Goal: Information Seeking & Learning: Learn about a topic

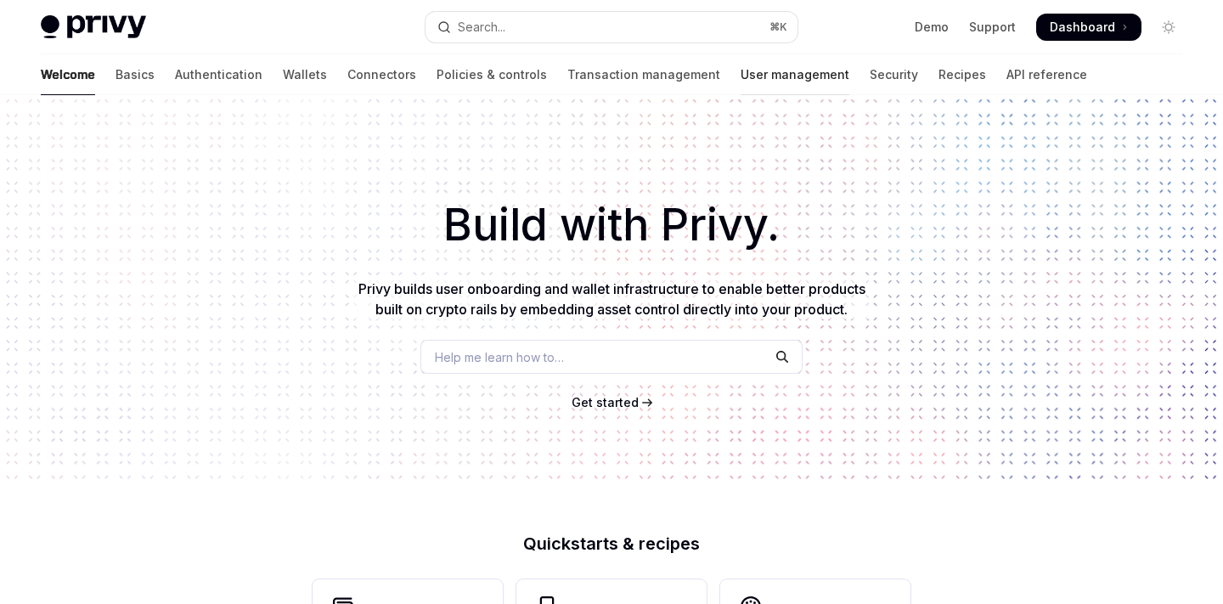
click at [741, 75] on link "User management" at bounding box center [795, 74] width 109 height 41
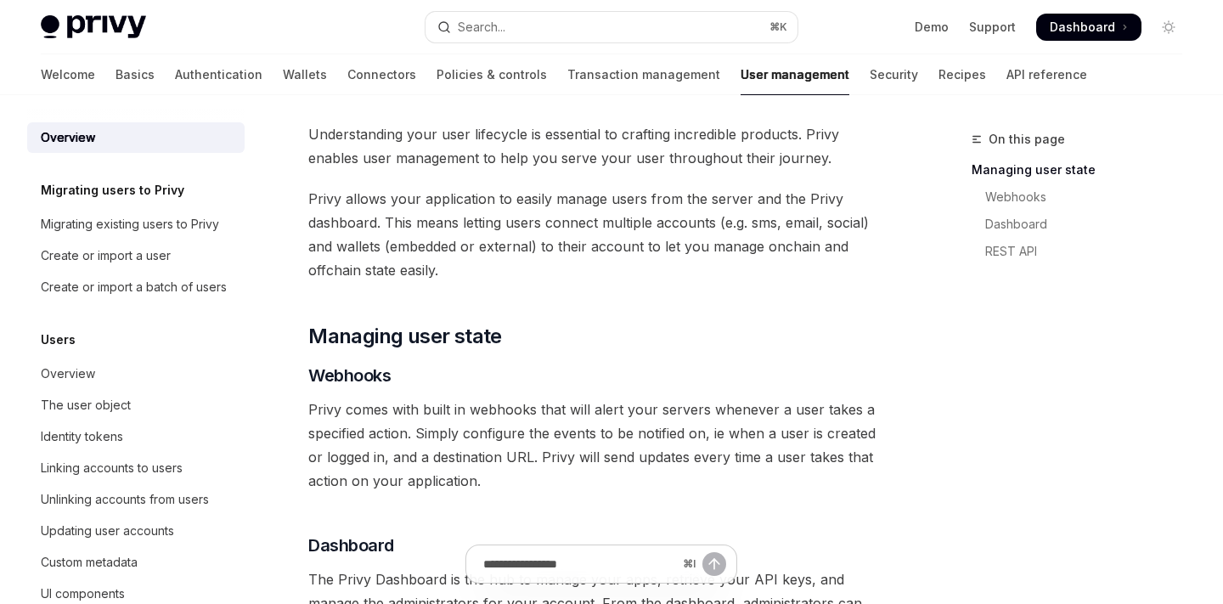
scroll to position [76, 0]
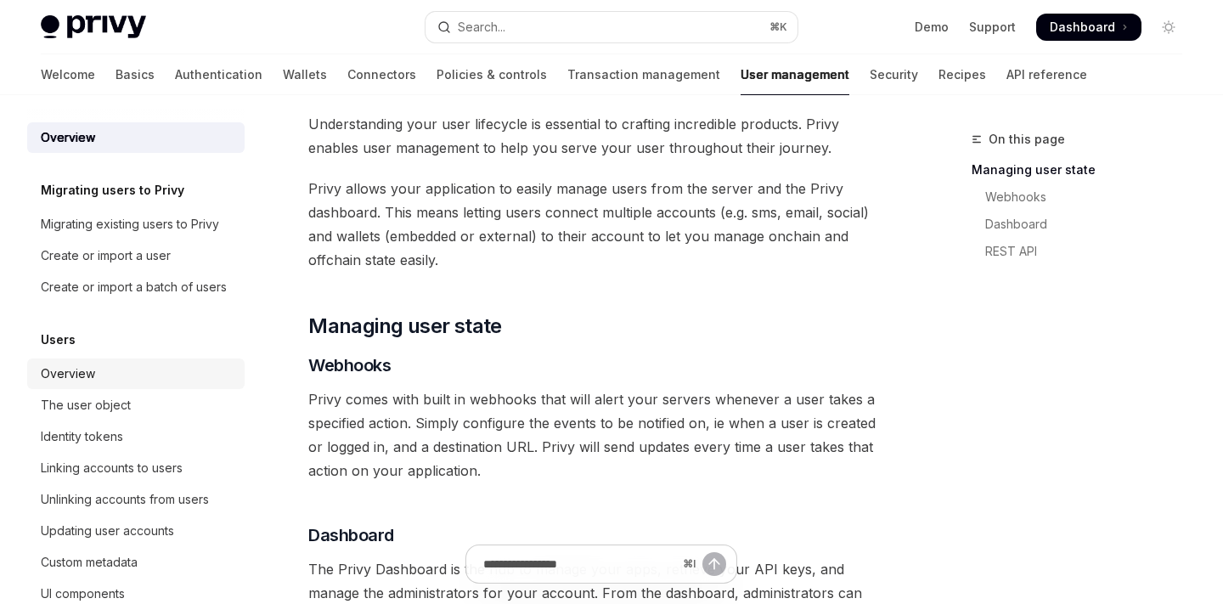
click at [122, 368] on div "Overview" at bounding box center [138, 374] width 194 height 20
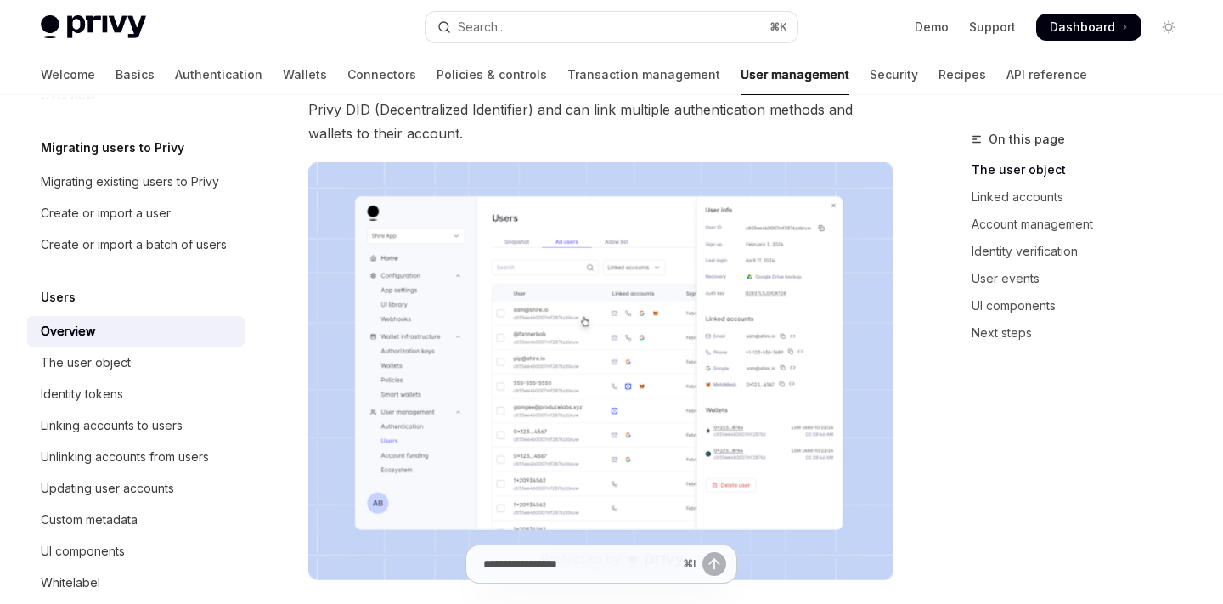
scroll to position [182, 0]
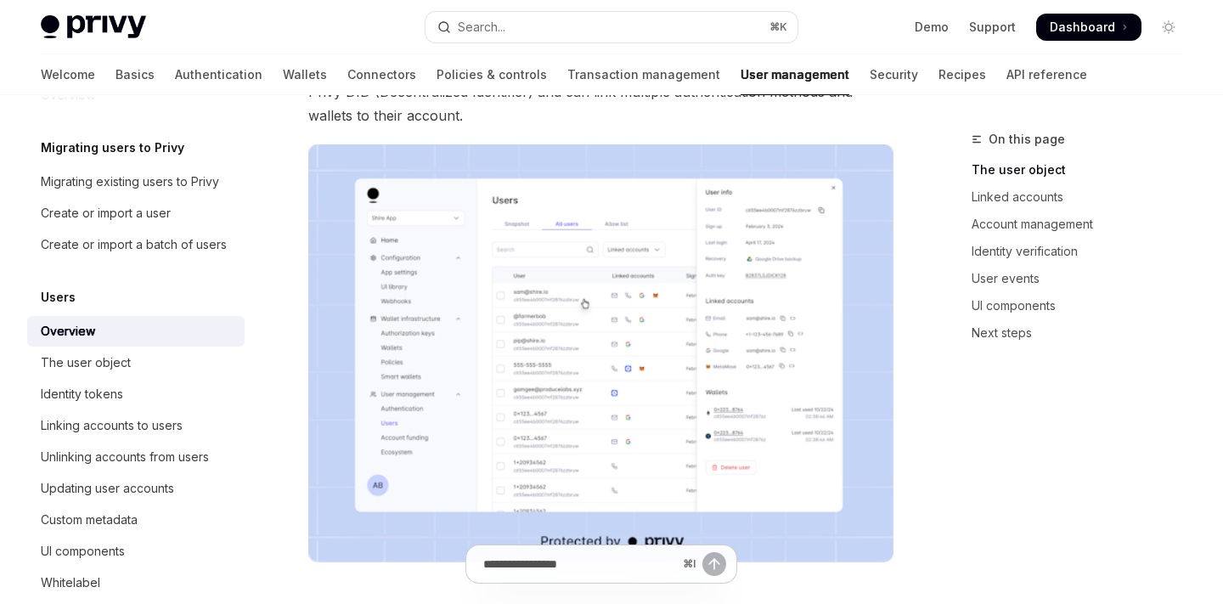
click at [940, 531] on div "On this page The user object Linked accounts Account management Identity verifi…" at bounding box center [1067, 366] width 258 height 475
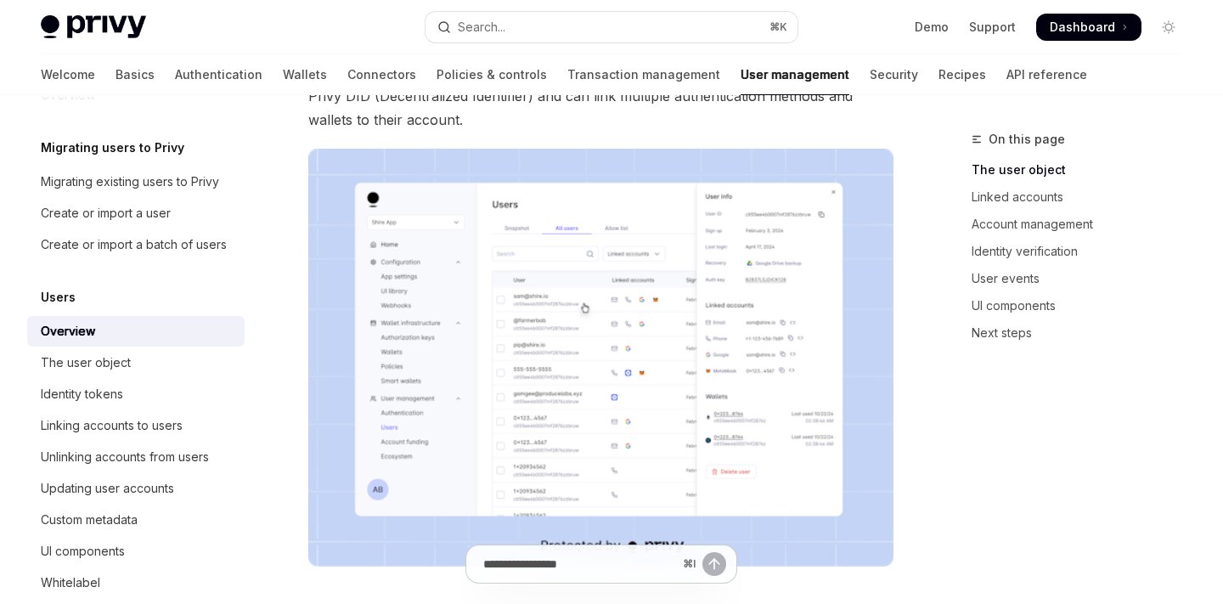
scroll to position [176, 0]
click at [713, 467] on img at bounding box center [600, 359] width 585 height 418
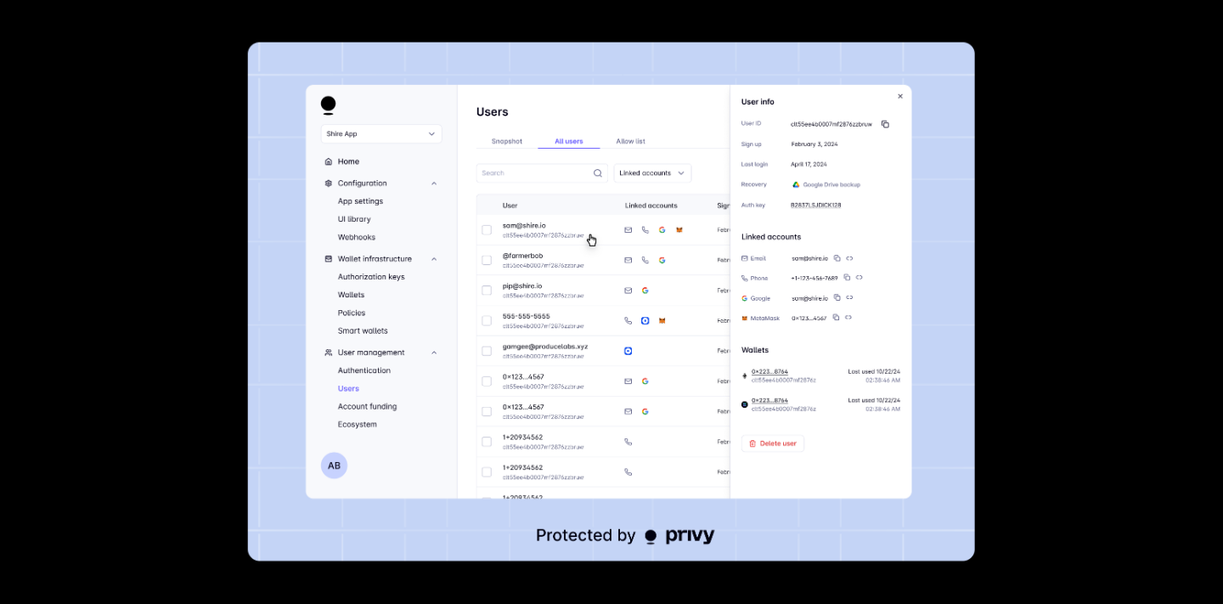
click at [1004, 533] on div at bounding box center [611, 302] width 1223 height 604
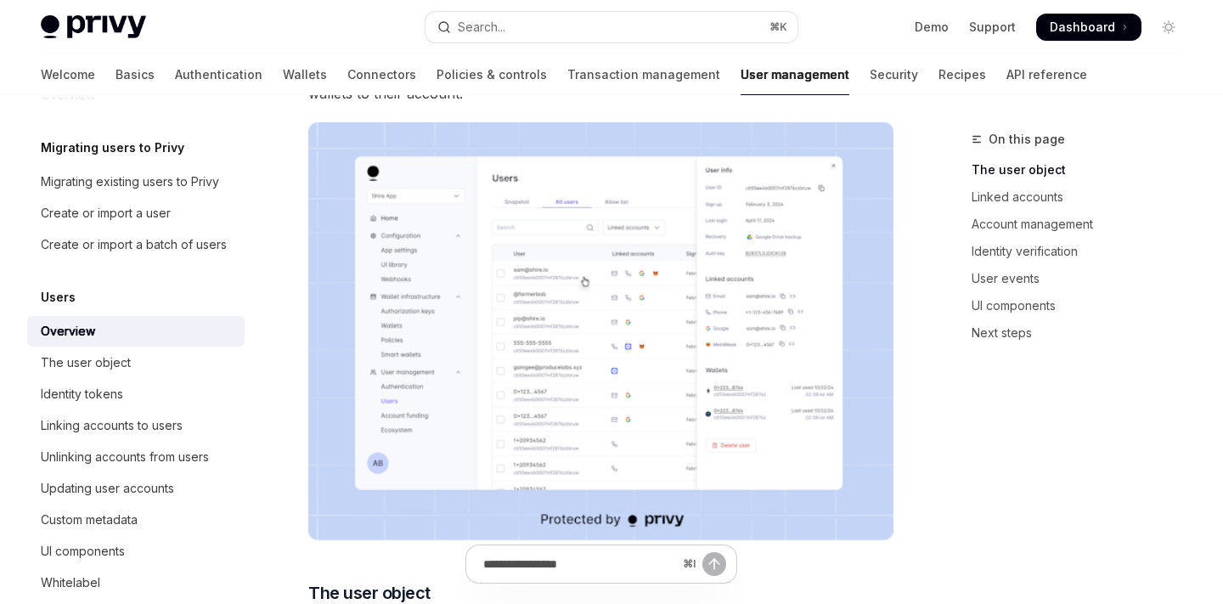
scroll to position [209, 0]
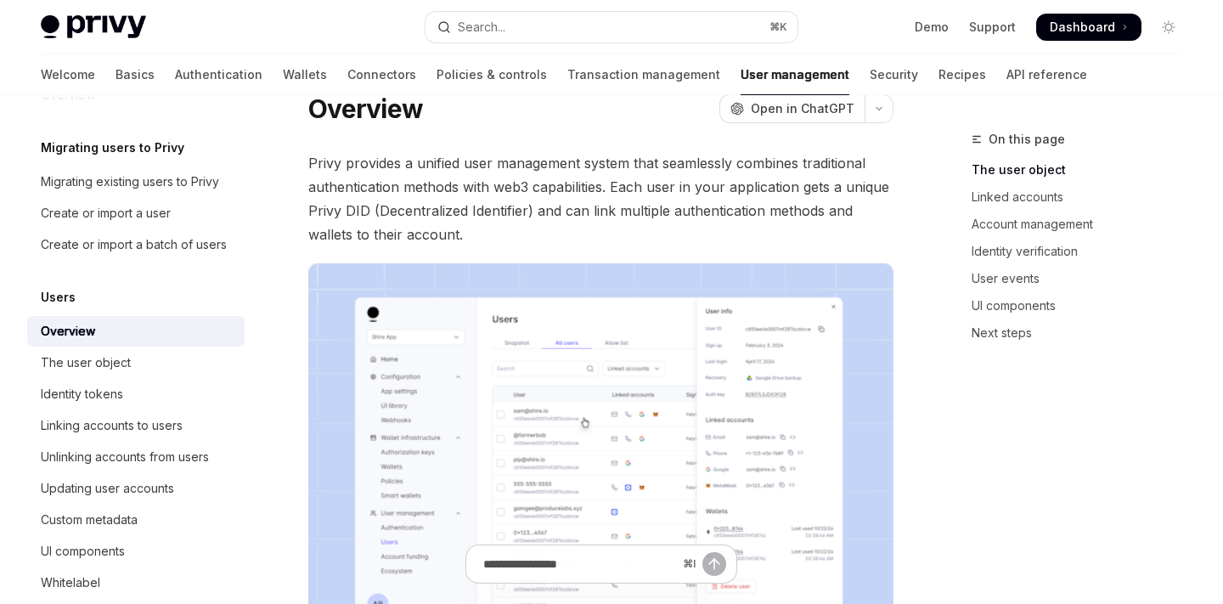
scroll to position [0, 0]
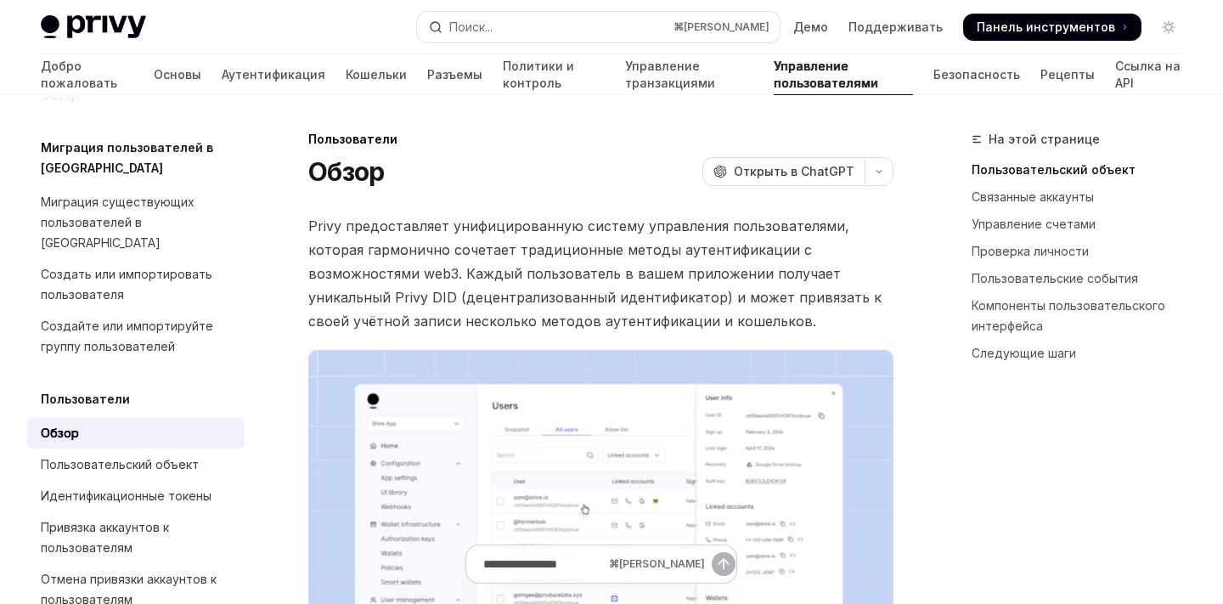
click at [652, 278] on font "Privy предоставляет унифицированную систему управления пользователями, которая …" at bounding box center [594, 274] width 573 height 112
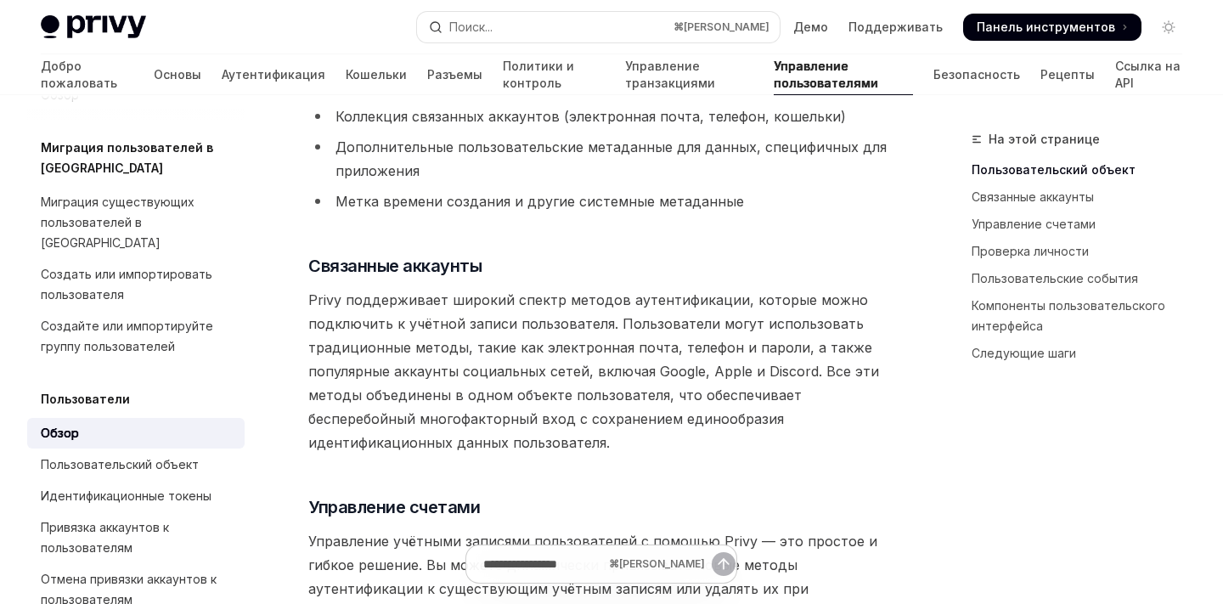
scroll to position [768, 0]
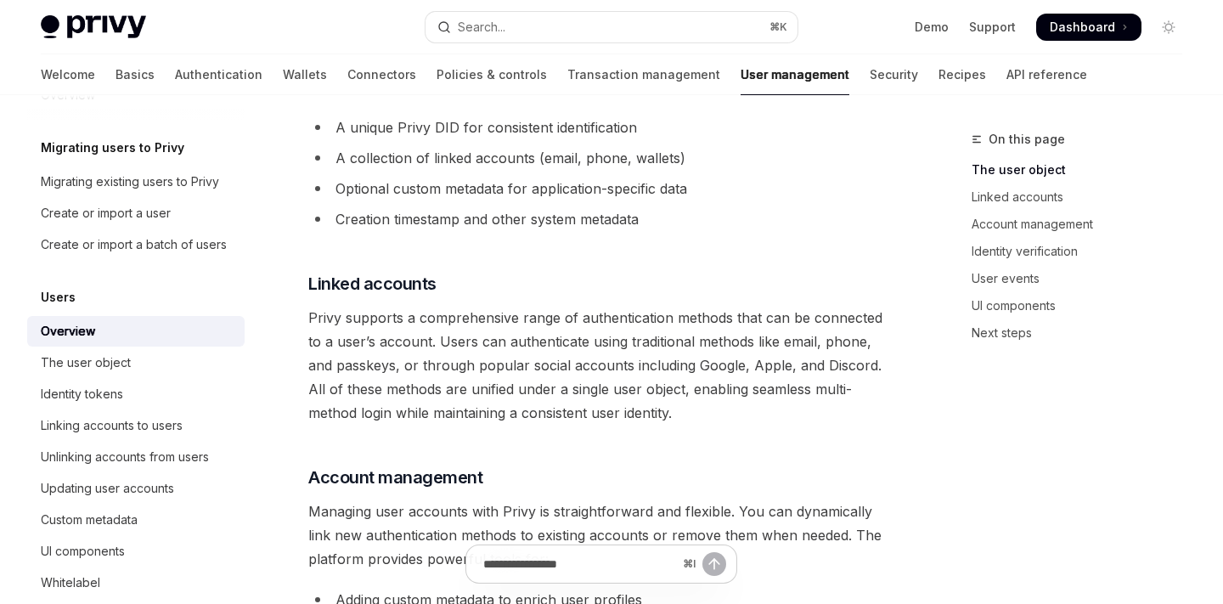
click at [773, 243] on div "Privy provides a unified user management system that seamlessly combines tradit…" at bounding box center [600, 470] width 585 height 2049
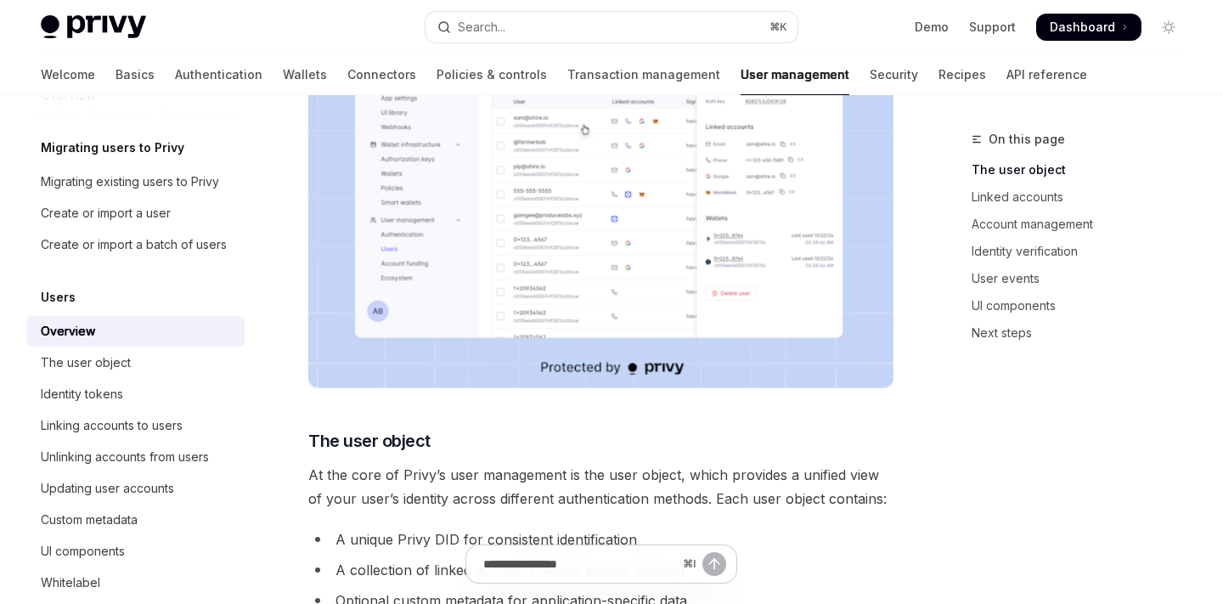
scroll to position [0, 0]
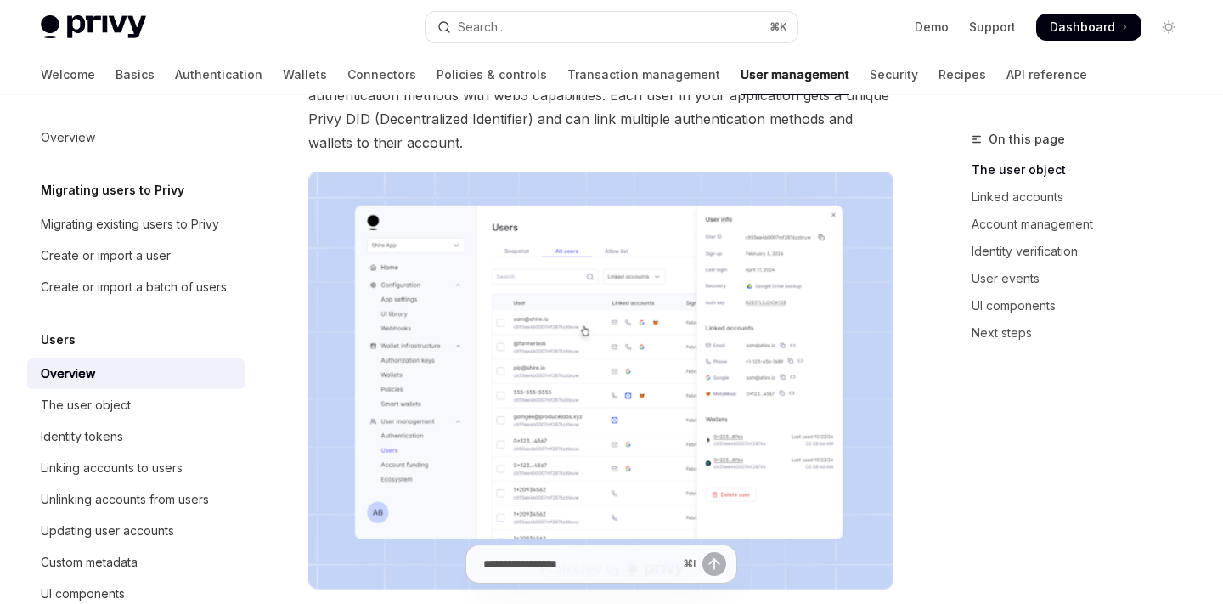
scroll to position [160, 0]
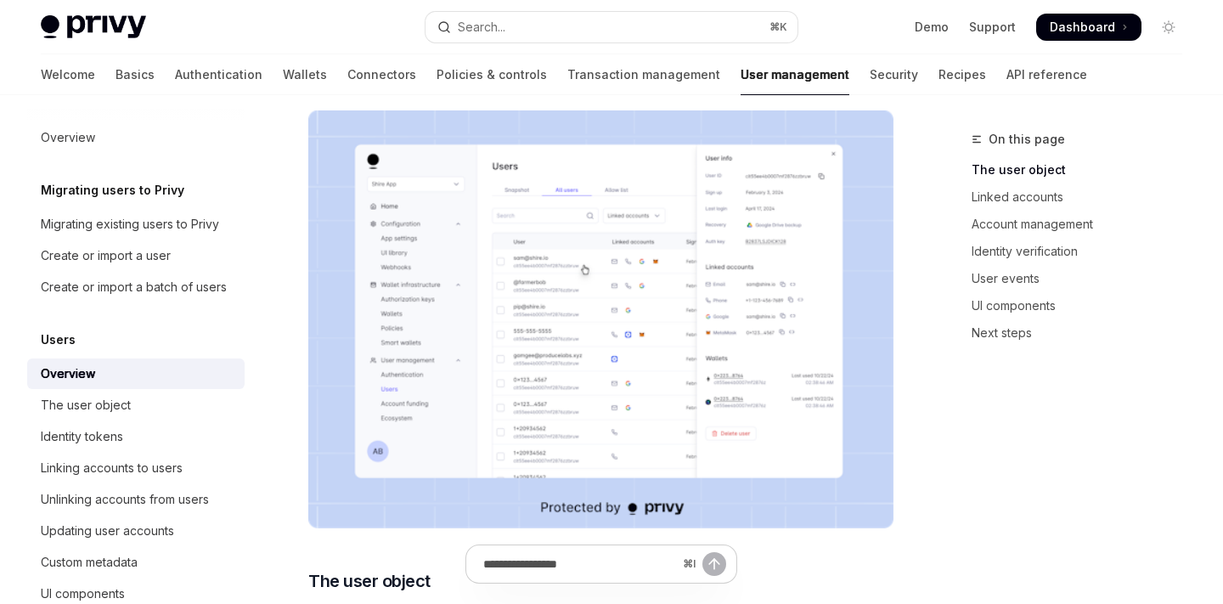
scroll to position [218, 0]
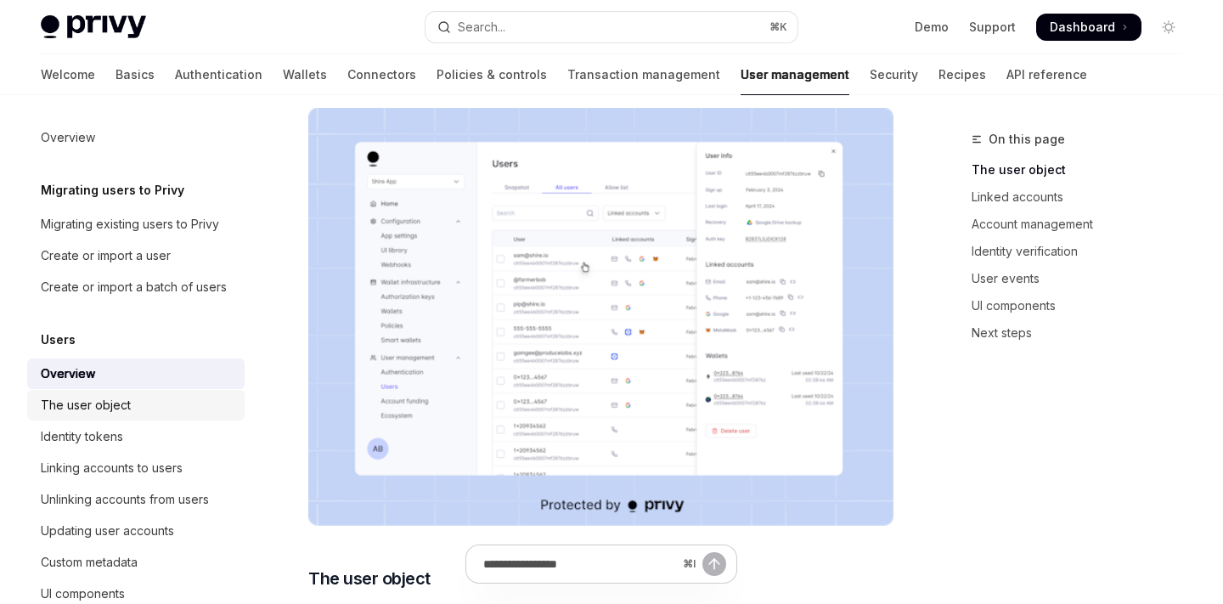
click at [144, 403] on div "The user object" at bounding box center [138, 405] width 194 height 20
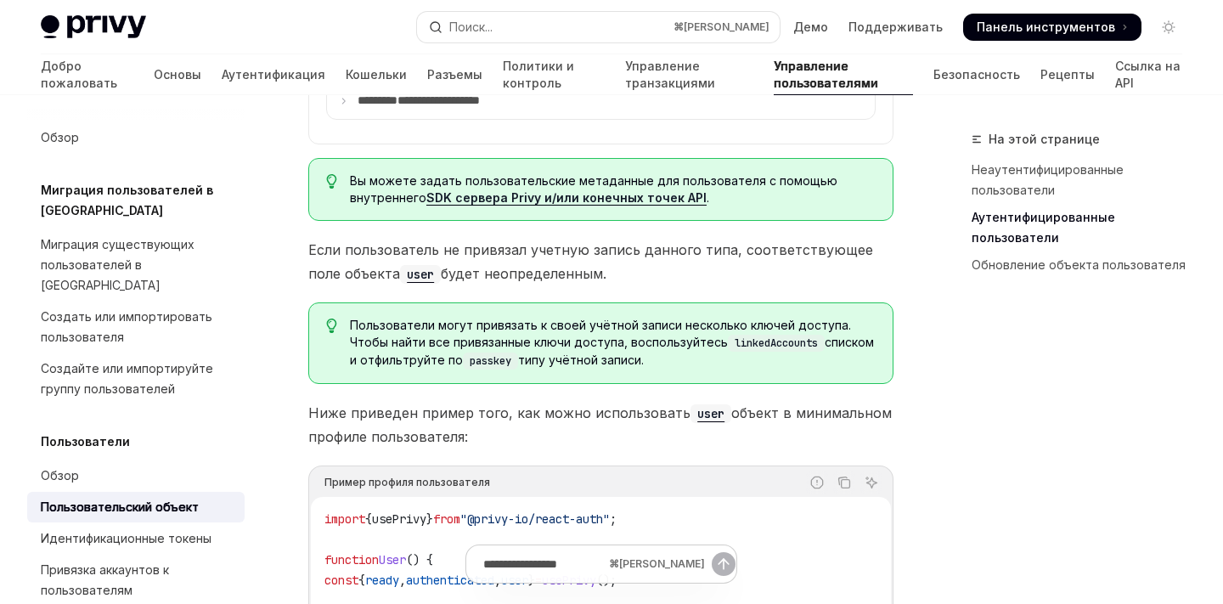
scroll to position [1339, 0]
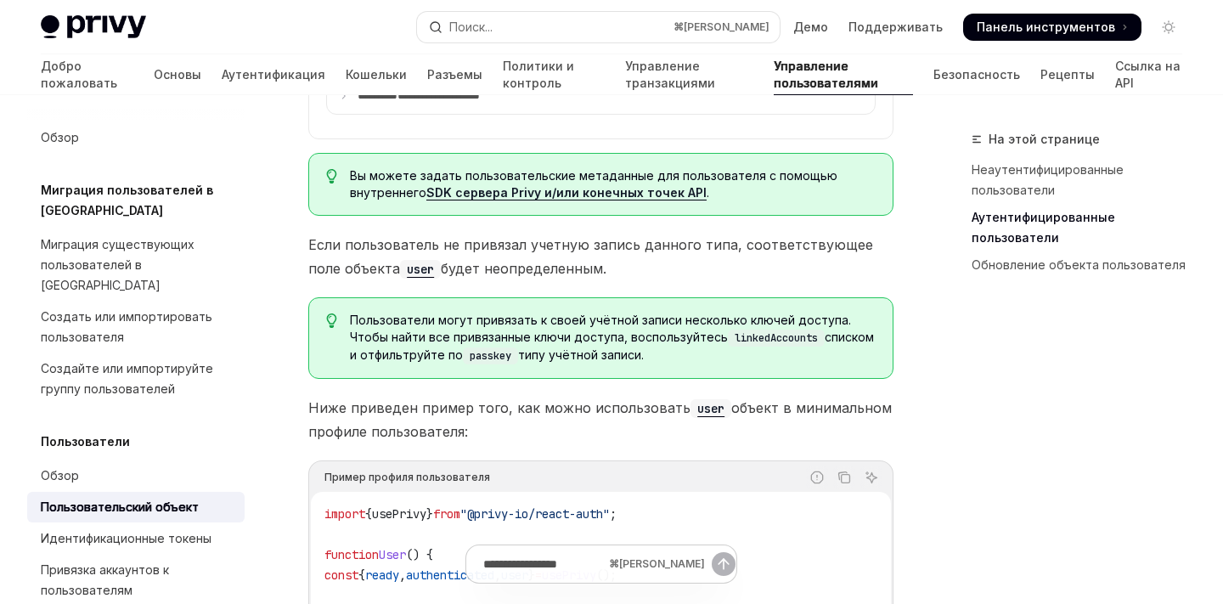
click at [659, 240] on span "Если пользователь не привязал учетную запись данного типа, соответствующее поле…" at bounding box center [600, 257] width 585 height 48
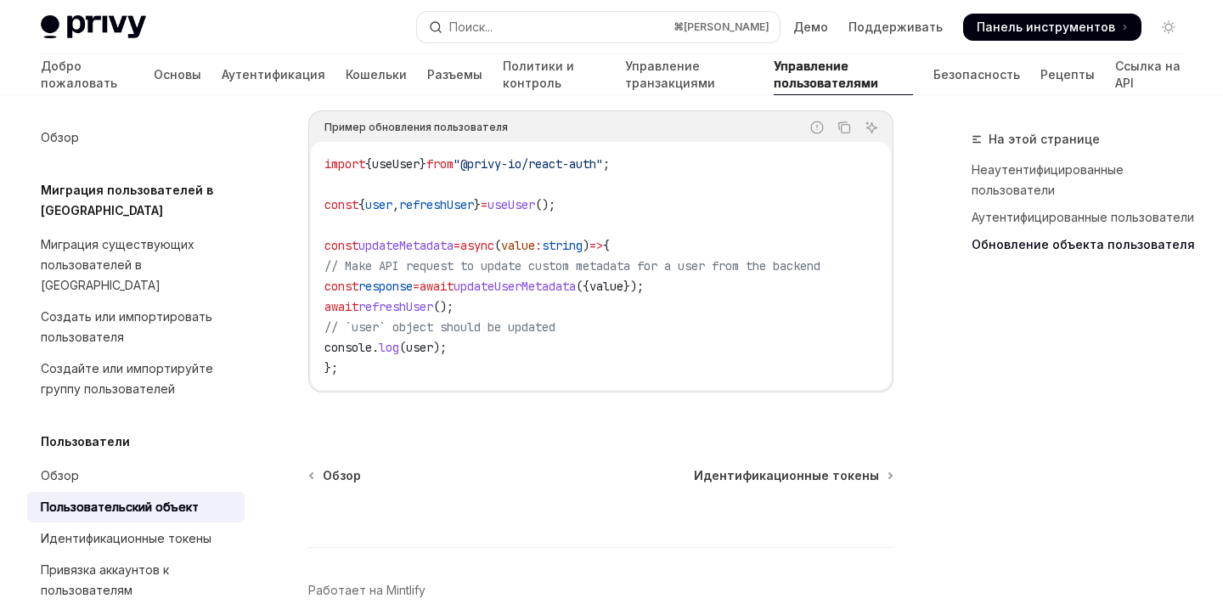
scroll to position [2658, 0]
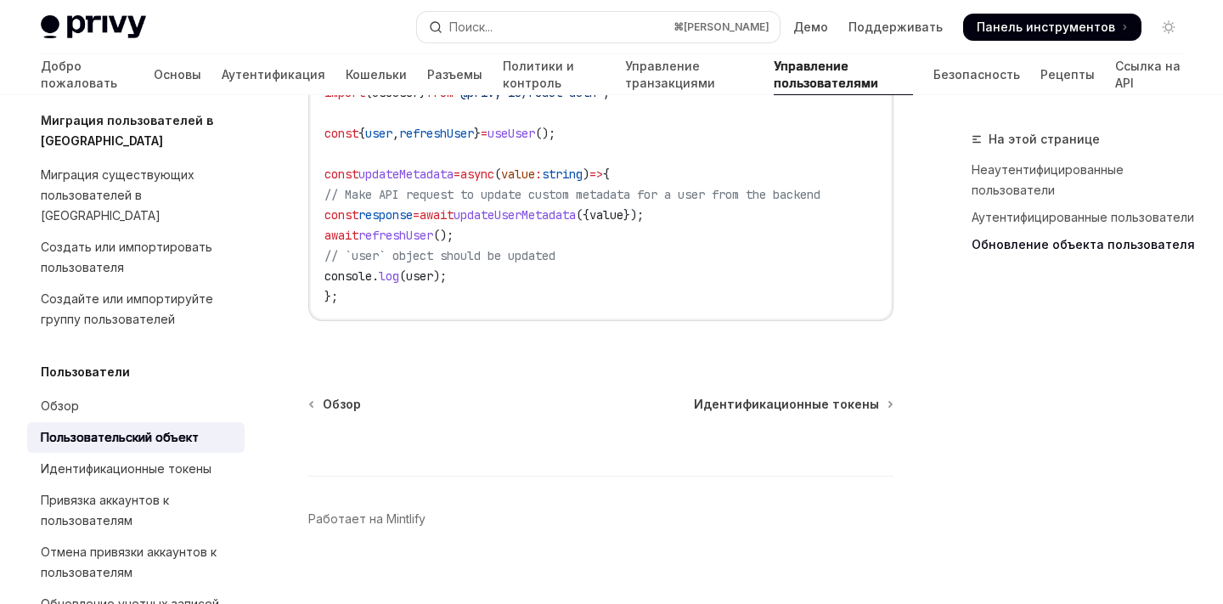
scroll to position [81, 0]
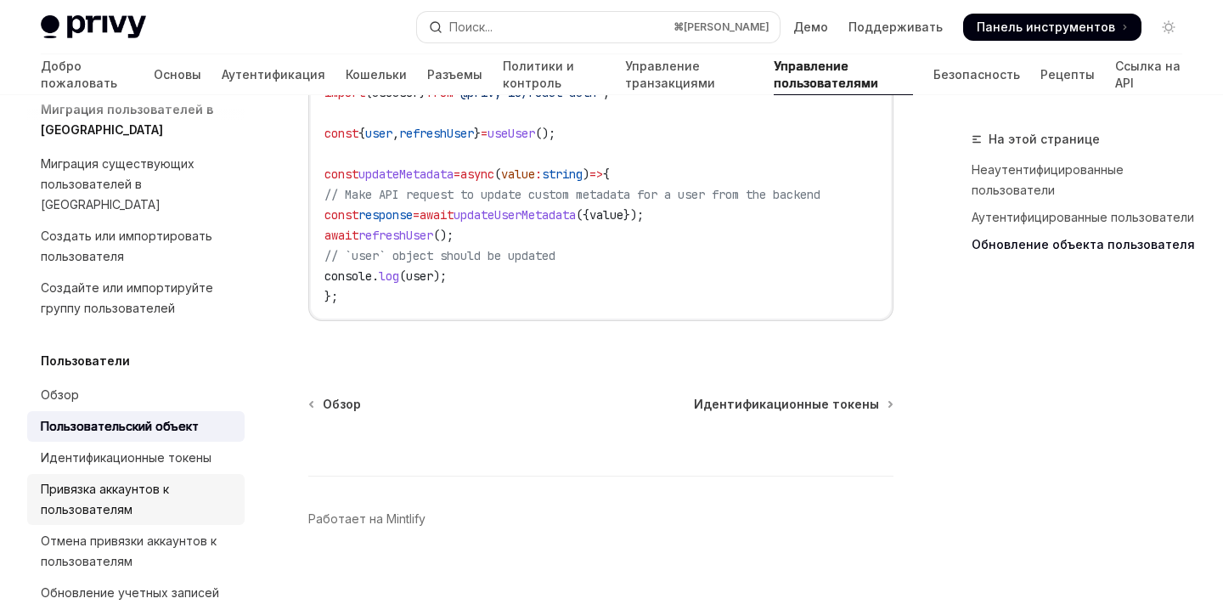
click at [115, 479] on div "Привязка аккаунтов к пользователям" at bounding box center [138, 499] width 194 height 41
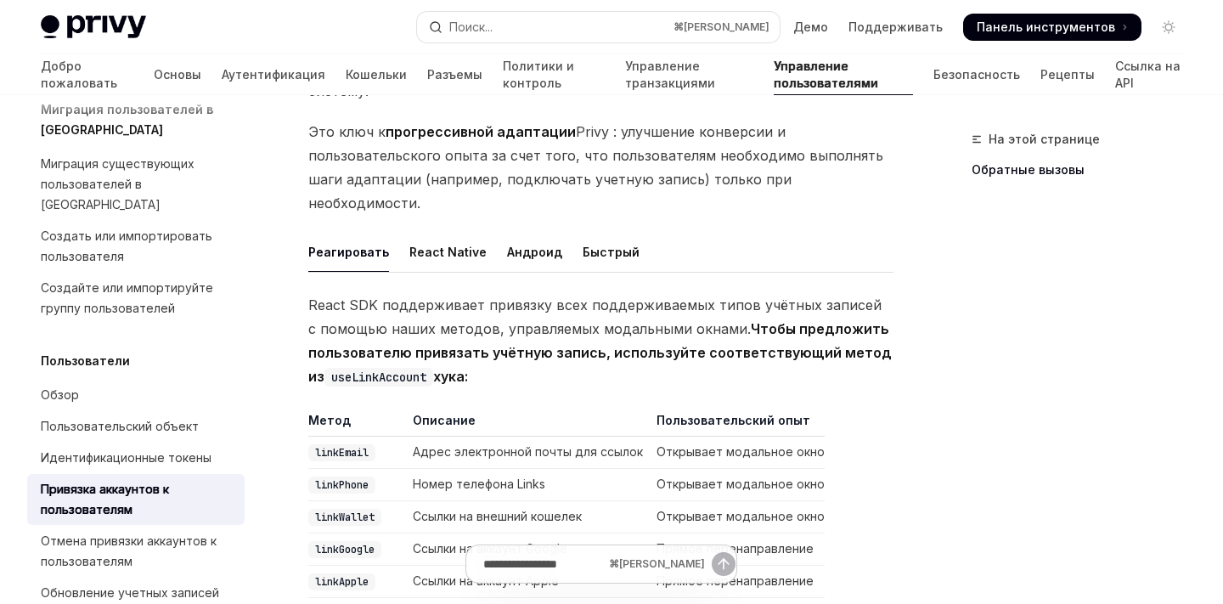
scroll to position [246, 0]
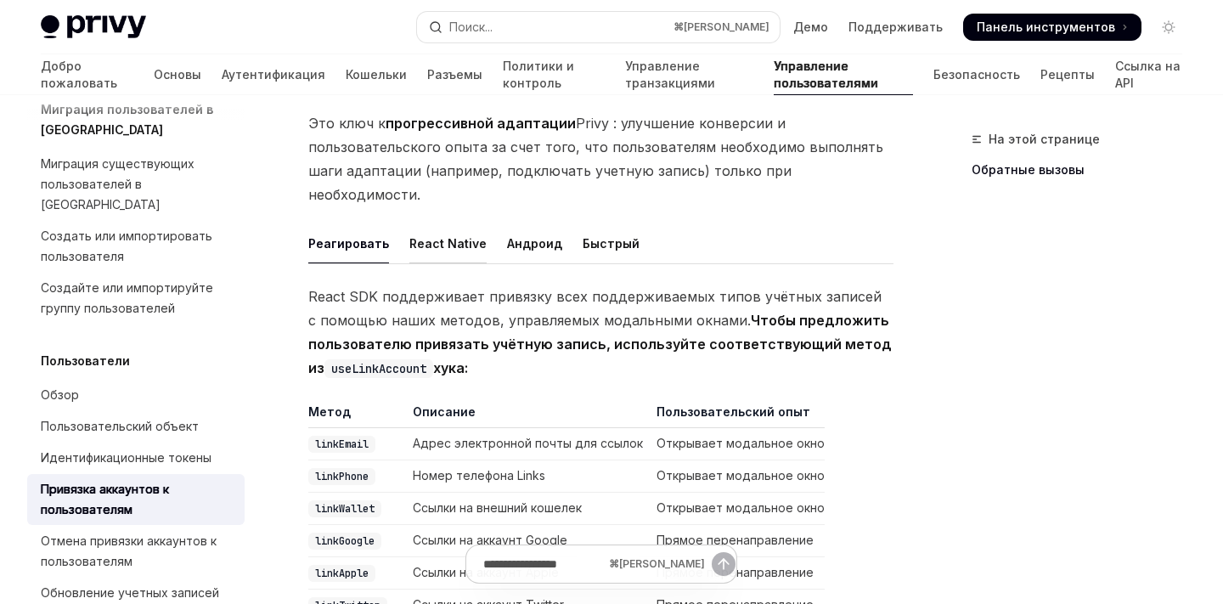
click at [432, 236] on font "React Native" at bounding box center [448, 243] width 77 height 14
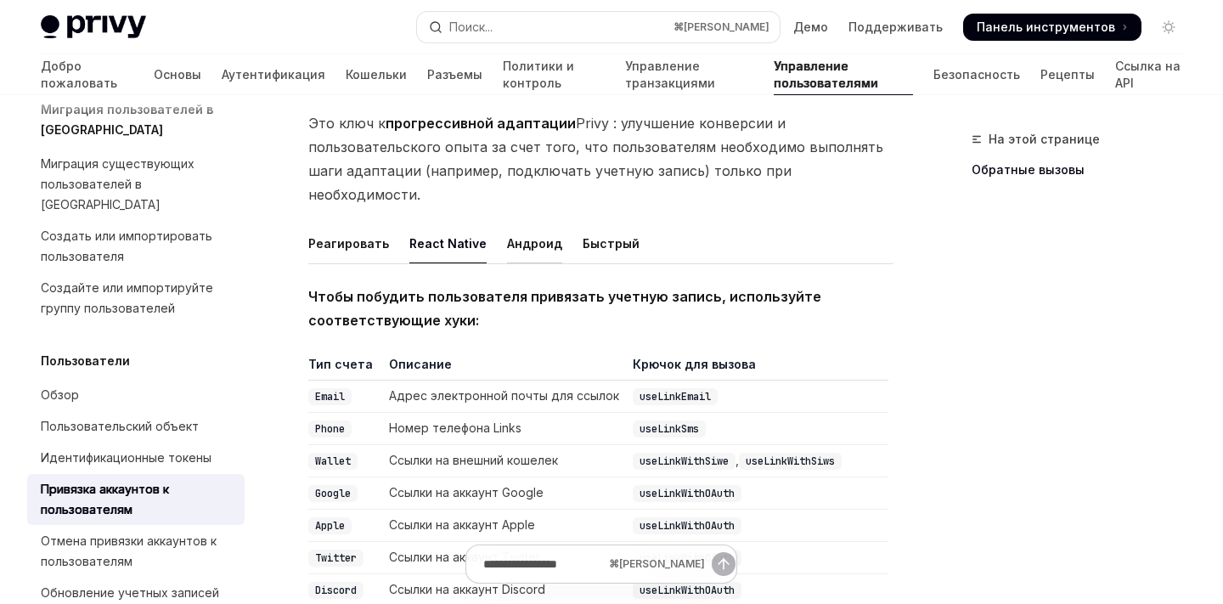
click at [512, 236] on font "Андроид" at bounding box center [534, 243] width 55 height 14
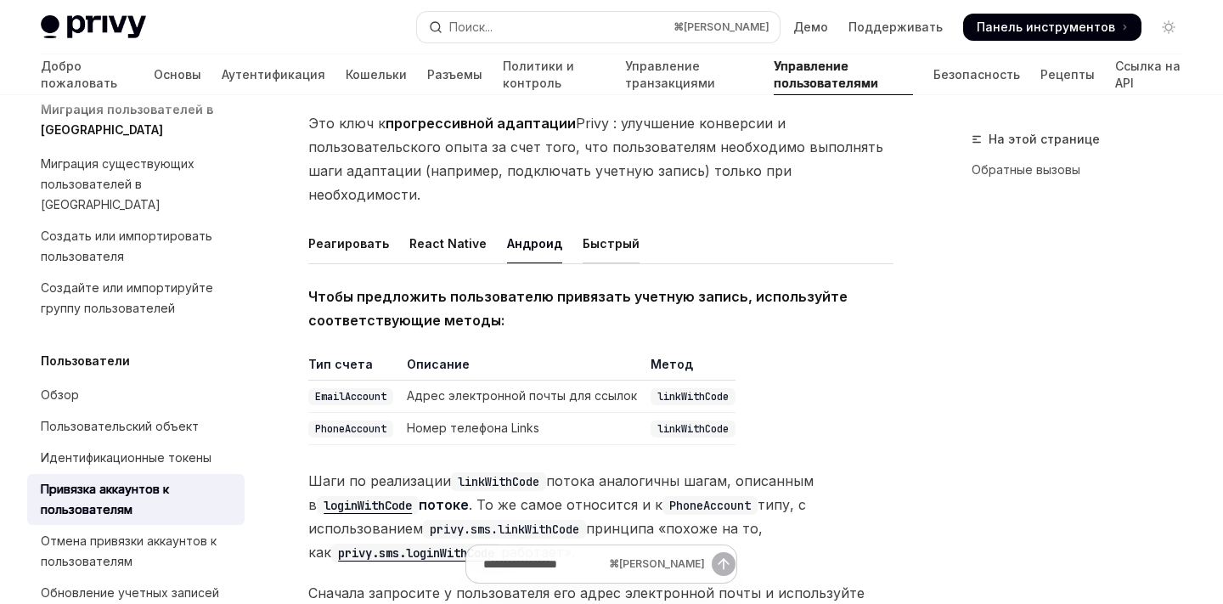
click at [585, 236] on font "Быстрый" at bounding box center [611, 243] width 57 height 14
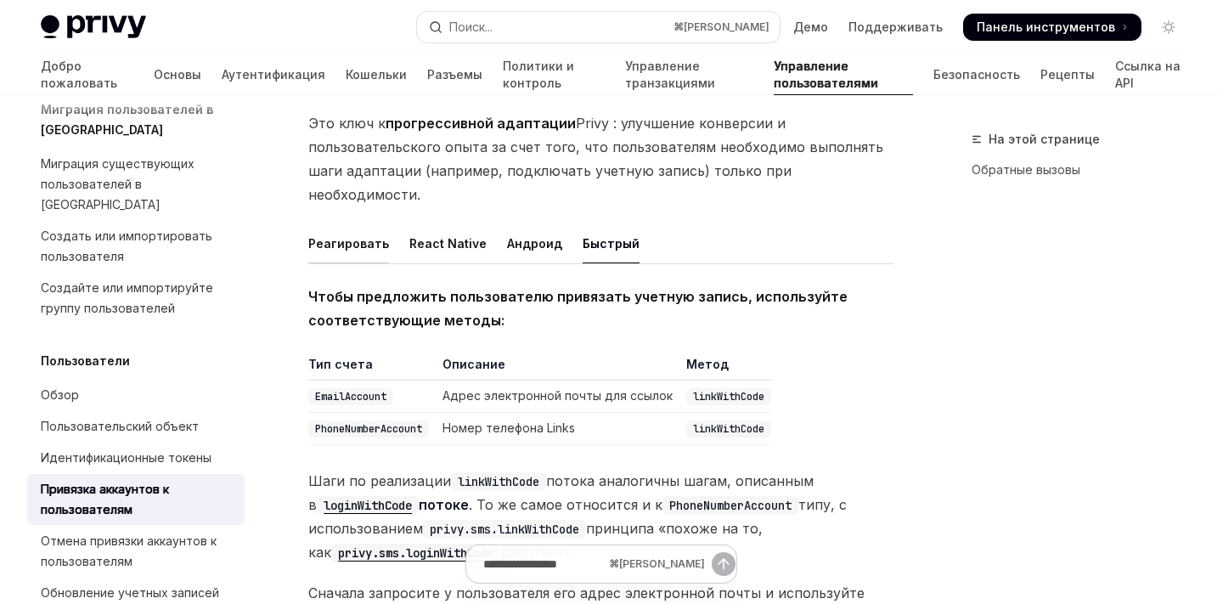
click at [358, 223] on div "Реагировать" at bounding box center [348, 243] width 81 height 40
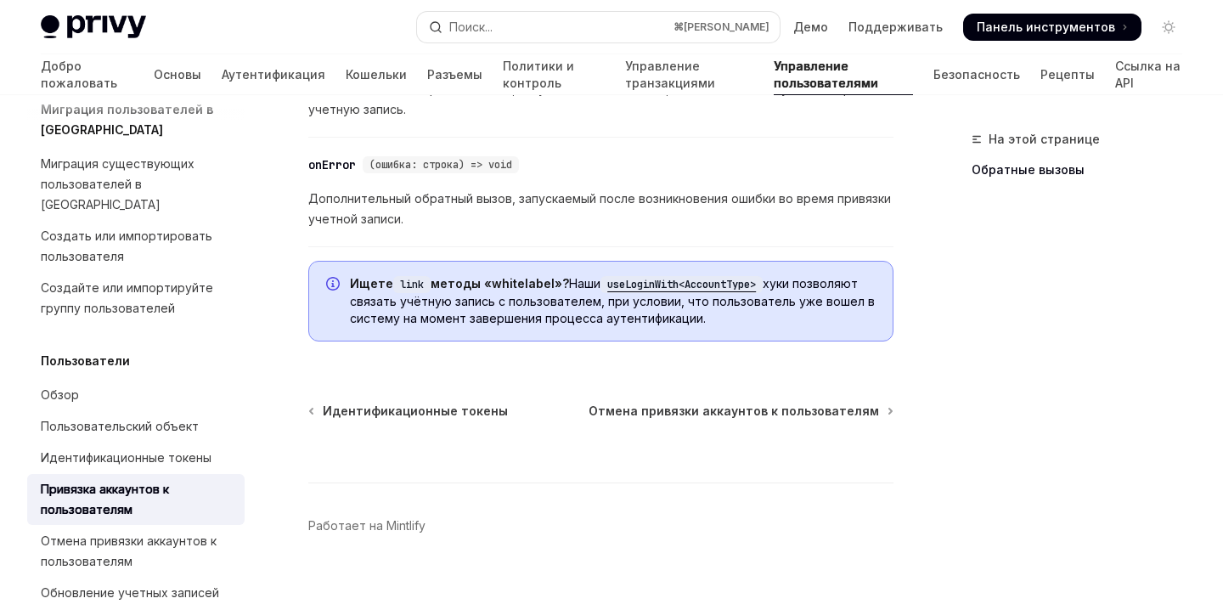
scroll to position [2417, 0]
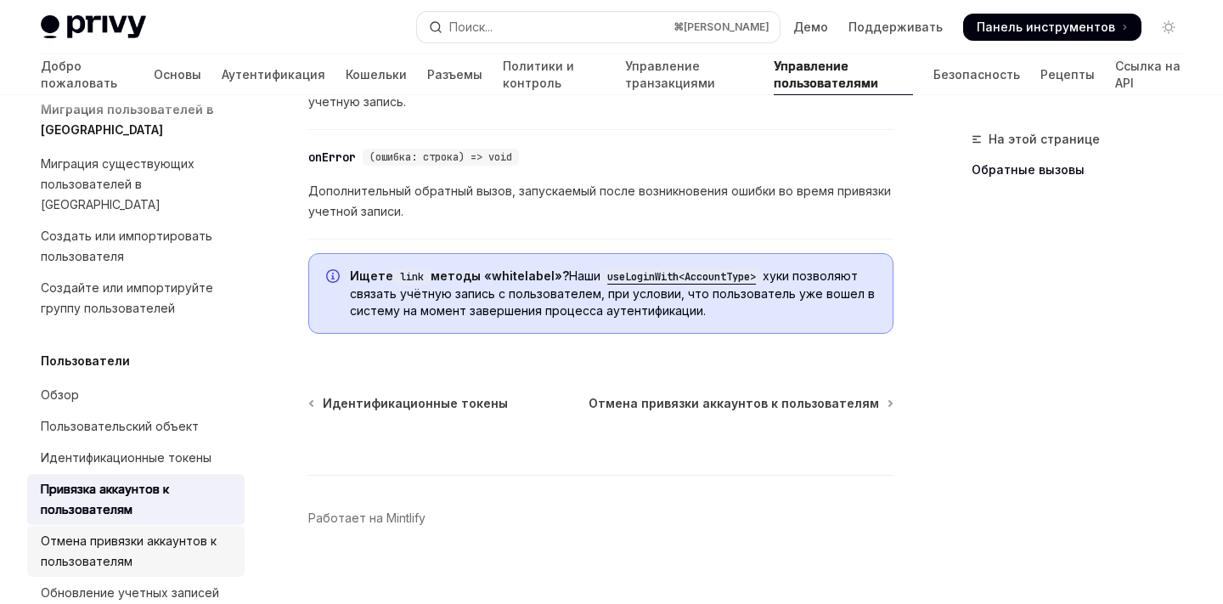
click at [144, 534] on font "Отмена привязки аккаунтов к пользователям" at bounding box center [129, 551] width 176 height 35
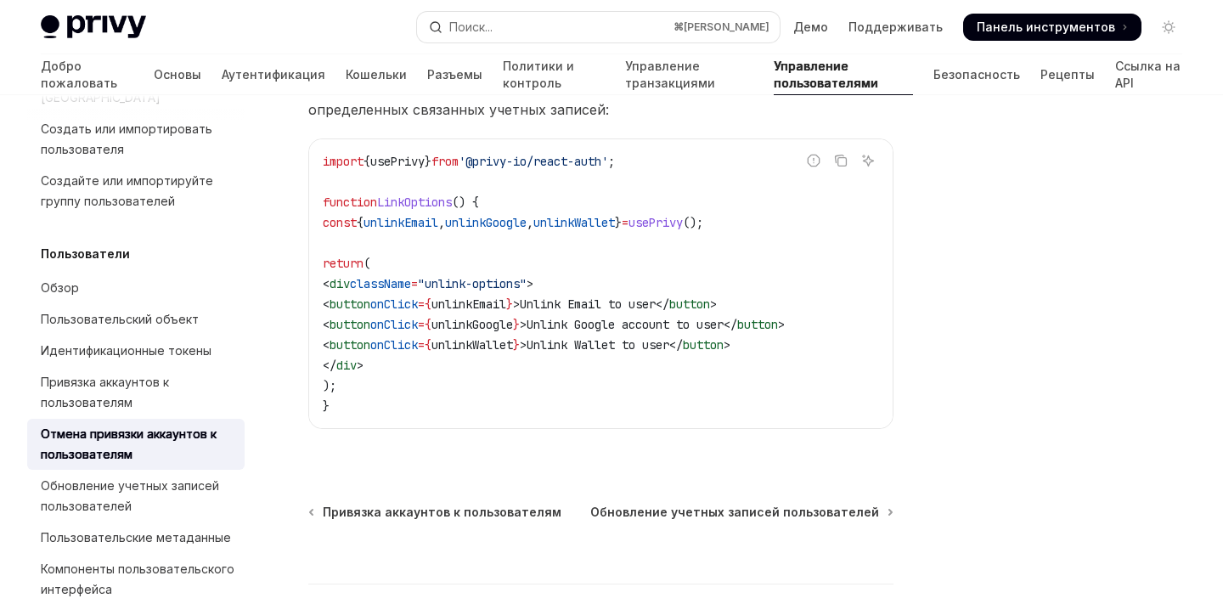
scroll to position [207, 0]
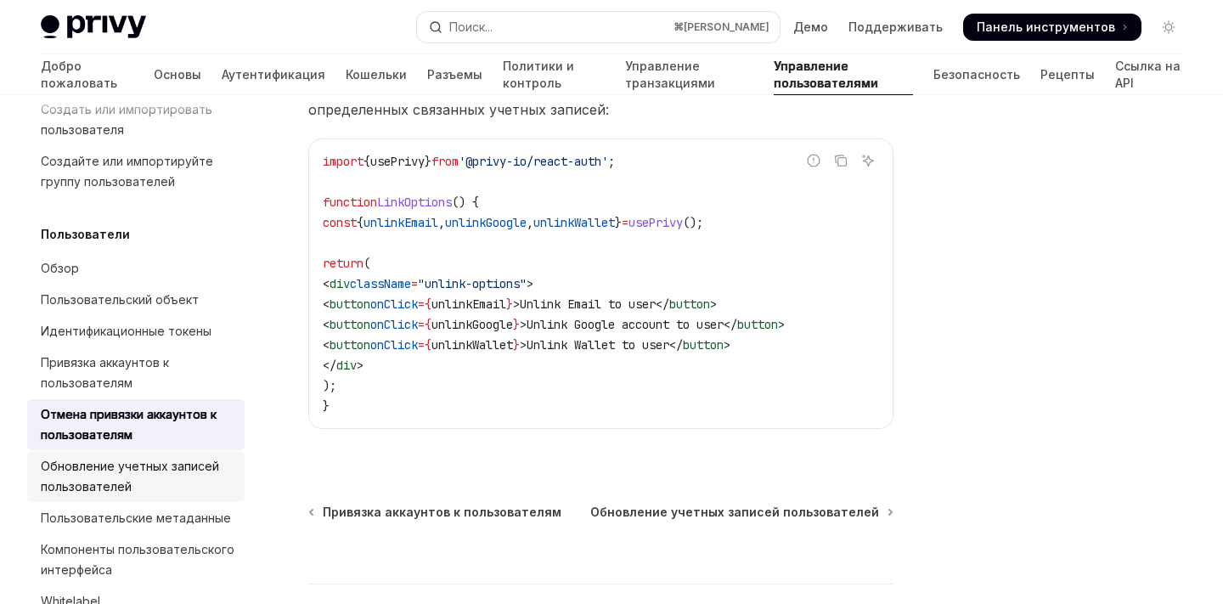
click at [143, 456] on div "Обновление учетных записей пользователей" at bounding box center [138, 476] width 194 height 41
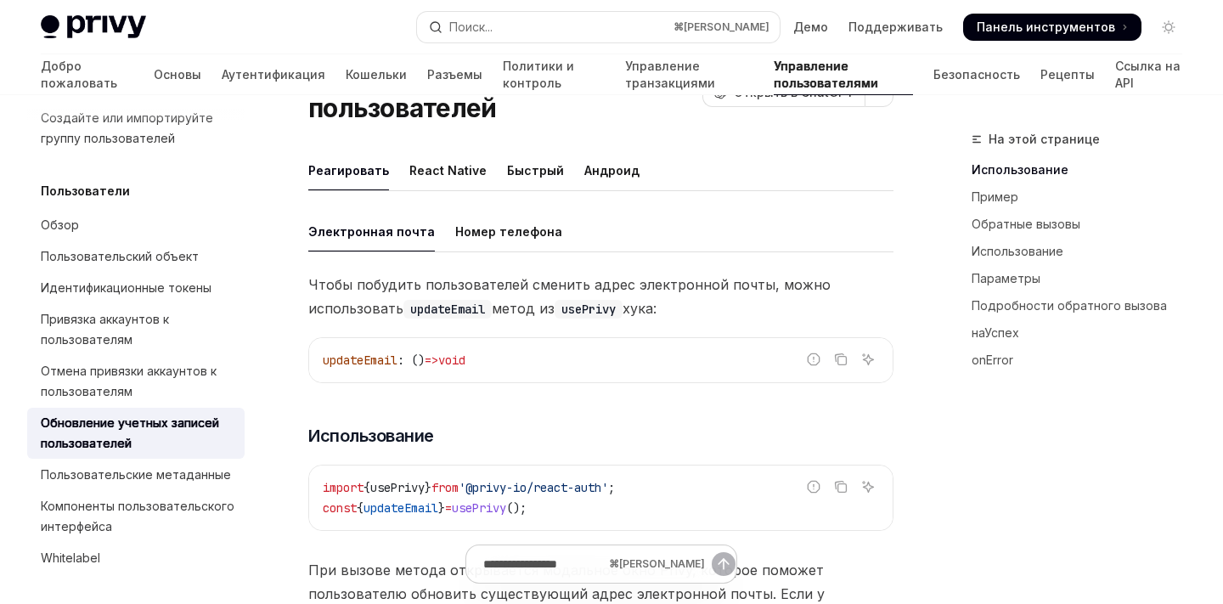
scroll to position [264, 0]
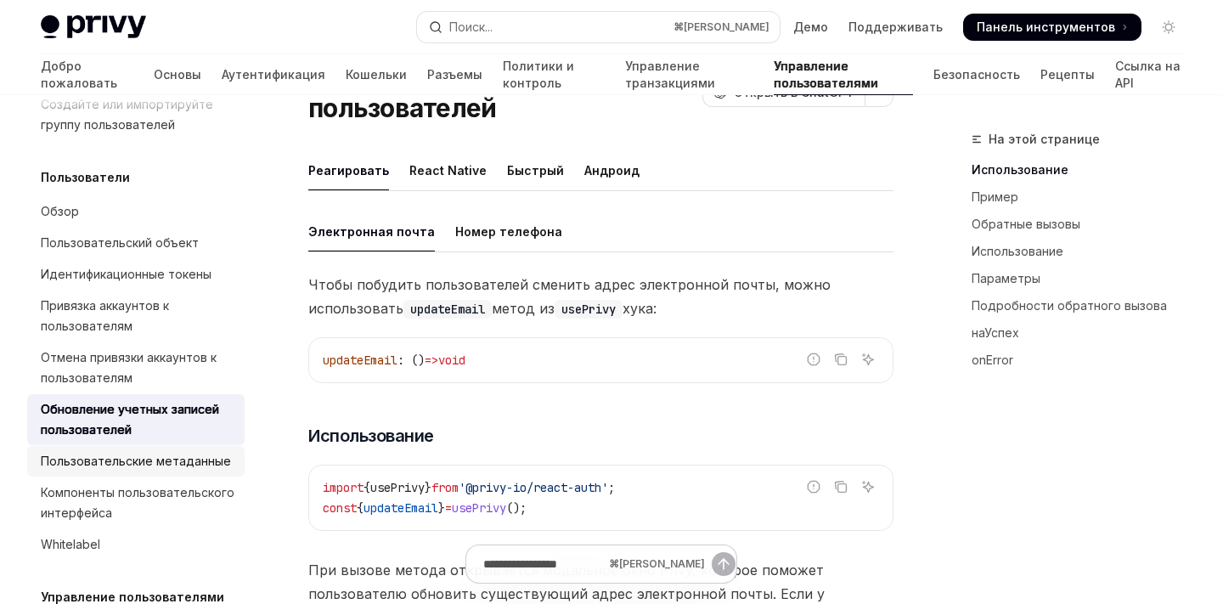
click at [148, 451] on div "Пользовательские метаданные" at bounding box center [136, 461] width 190 height 20
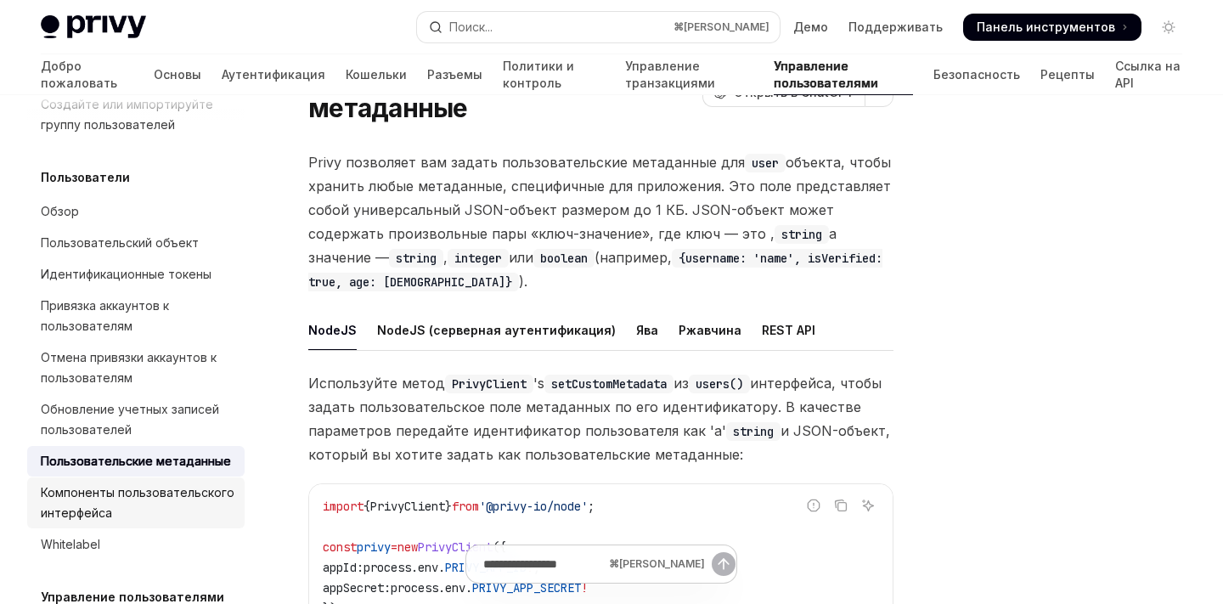
click at [137, 483] on div "Компоненты пользовательского интерфейса" at bounding box center [138, 503] width 194 height 41
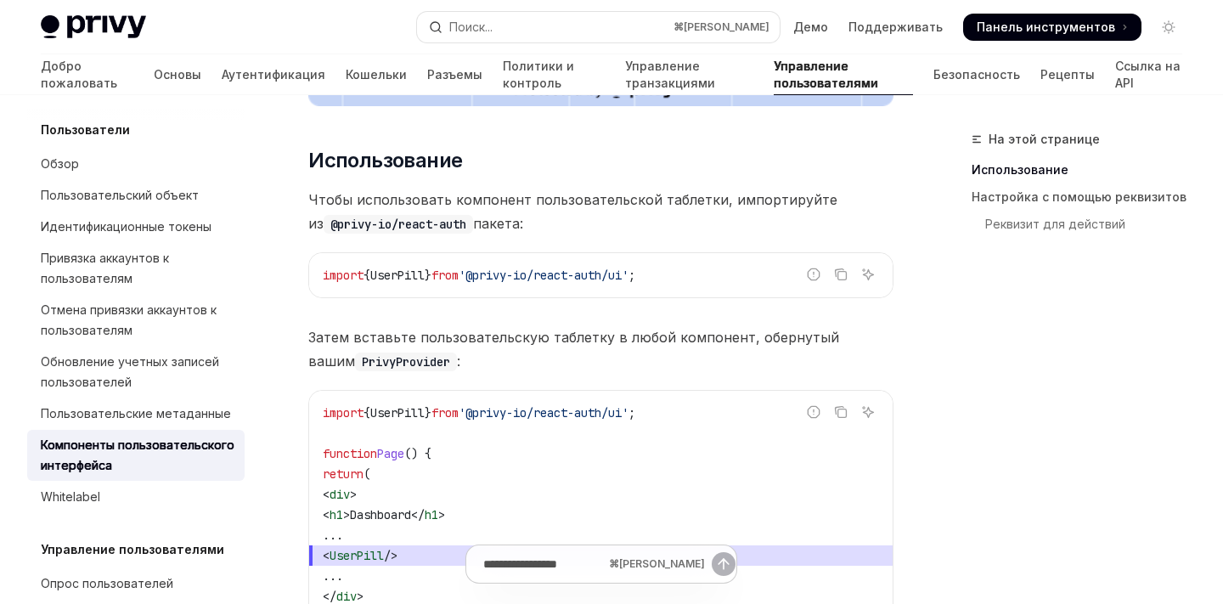
scroll to position [320, 0]
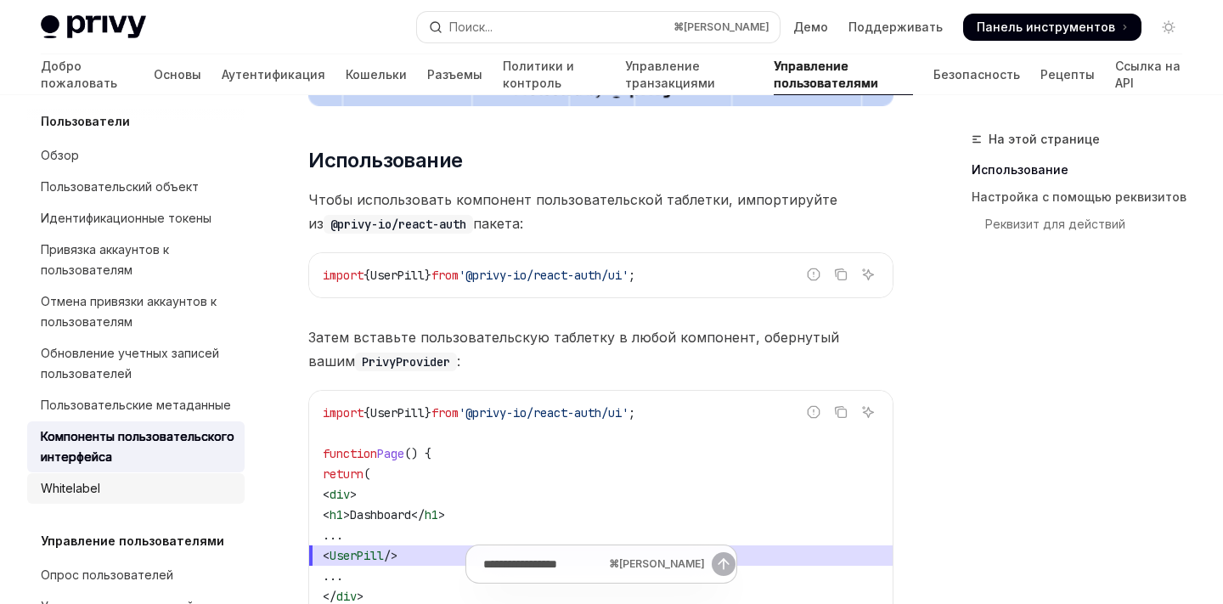
click at [143, 478] on div "Whitelabel" at bounding box center [138, 488] width 194 height 20
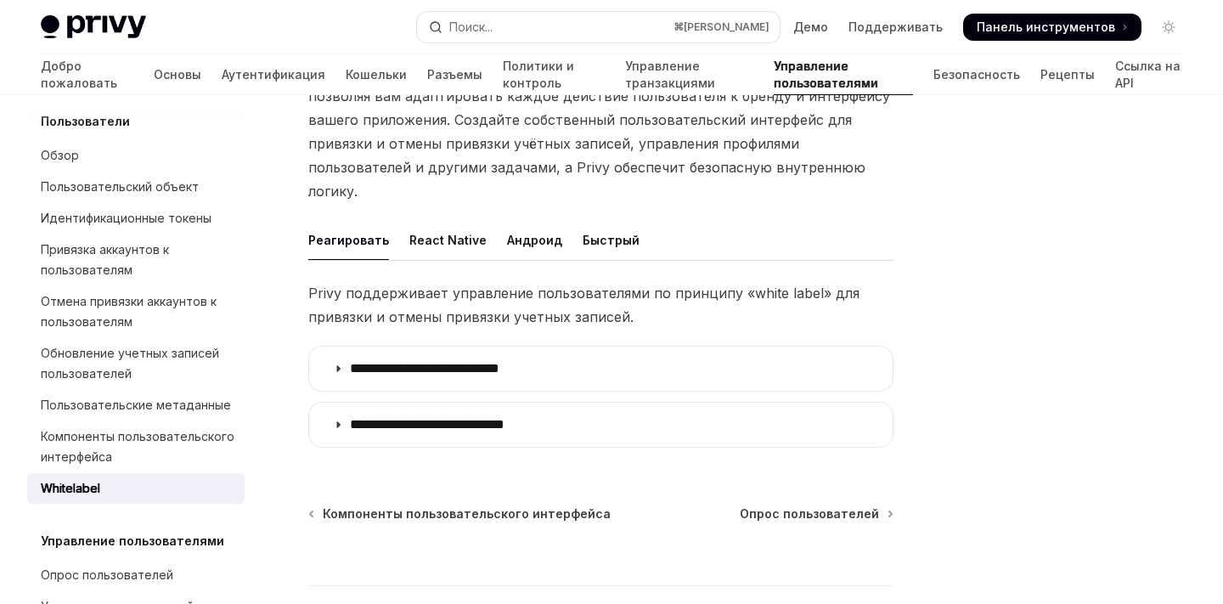
scroll to position [151, 0]
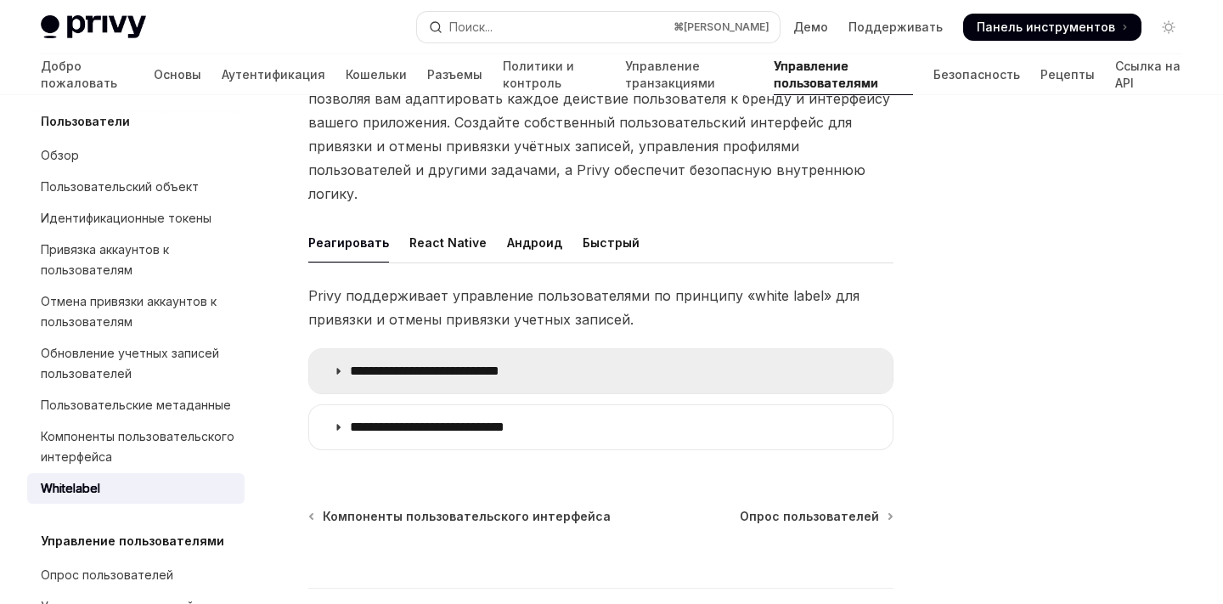
click at [381, 364] on font "**********" at bounding box center [425, 370] width 150 height 13
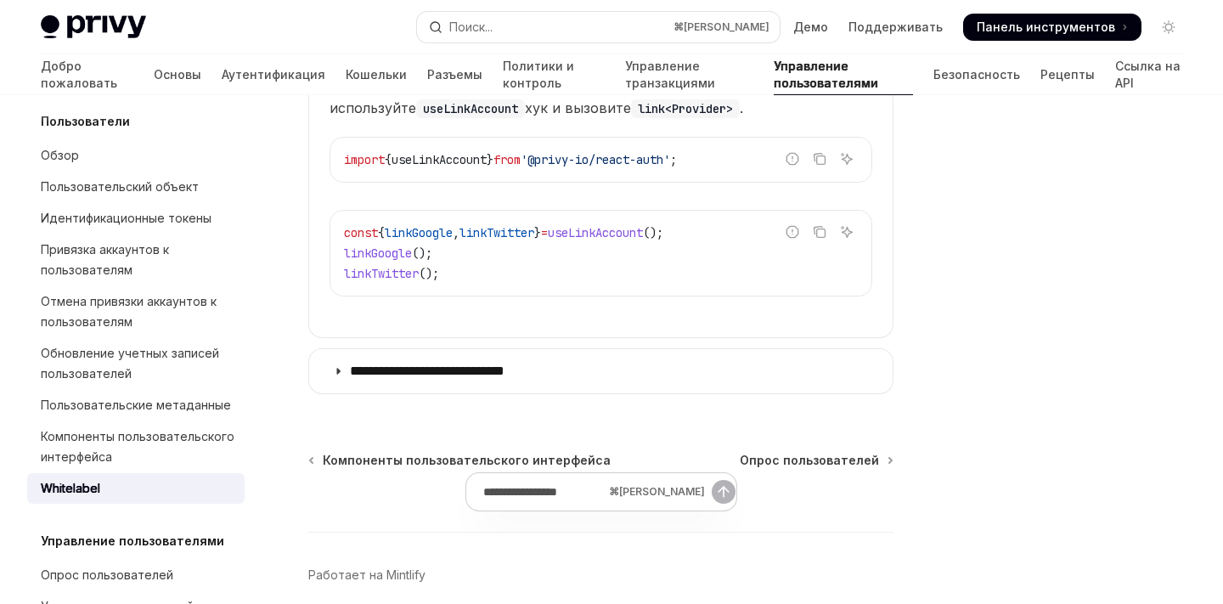
scroll to position [530, 0]
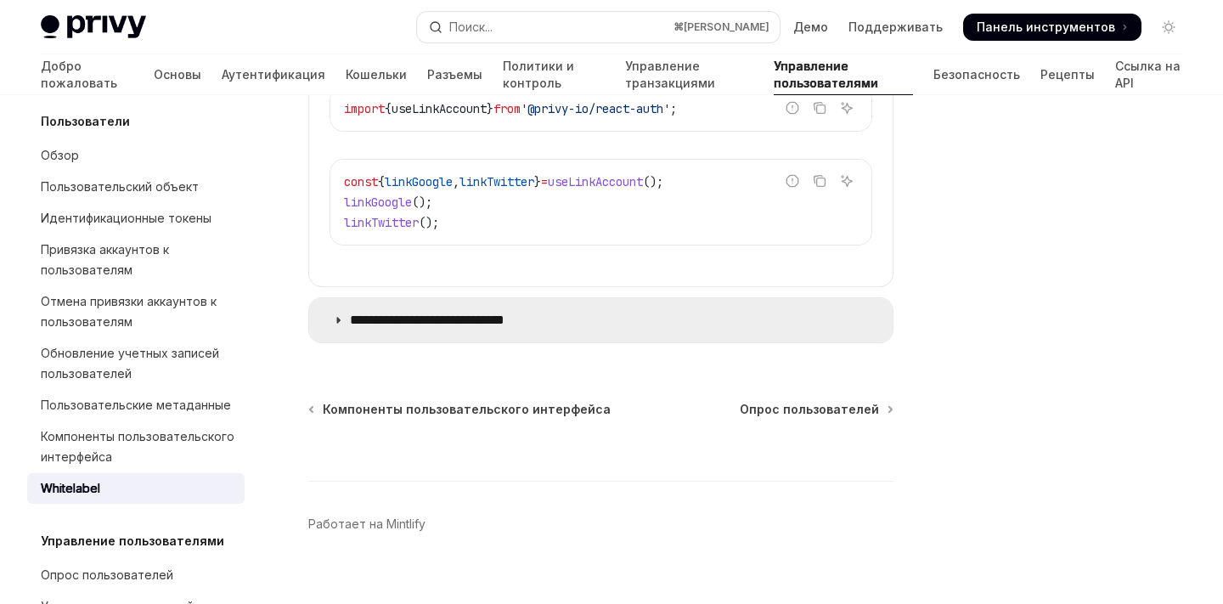
click at [379, 309] on summary "**********" at bounding box center [601, 320] width 584 height 44
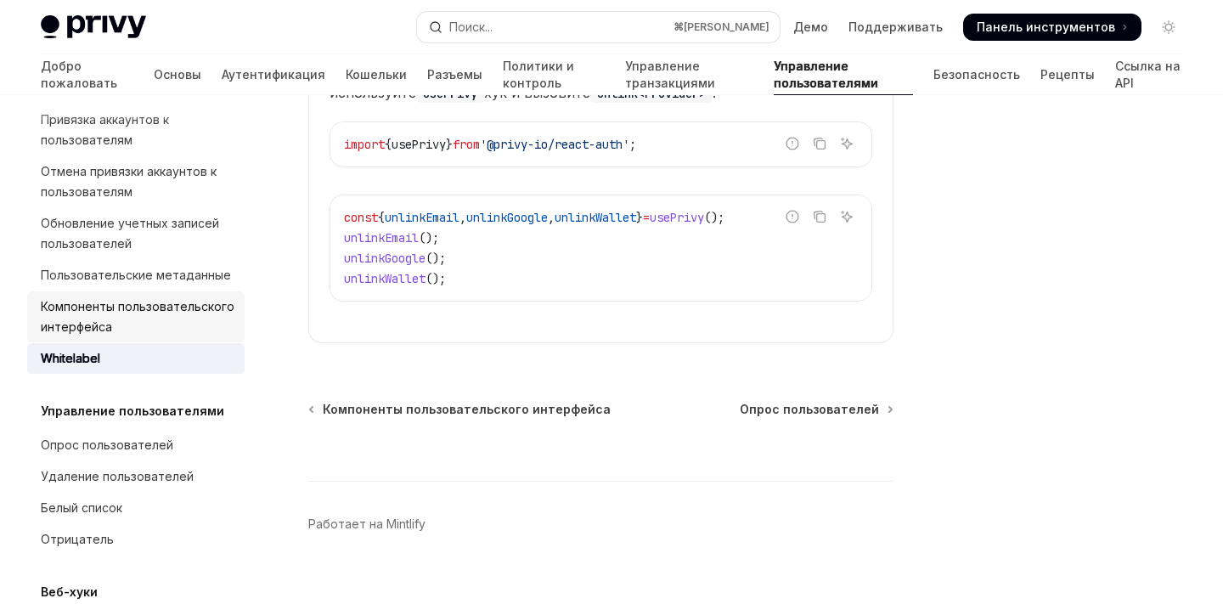
scroll to position [455, 0]
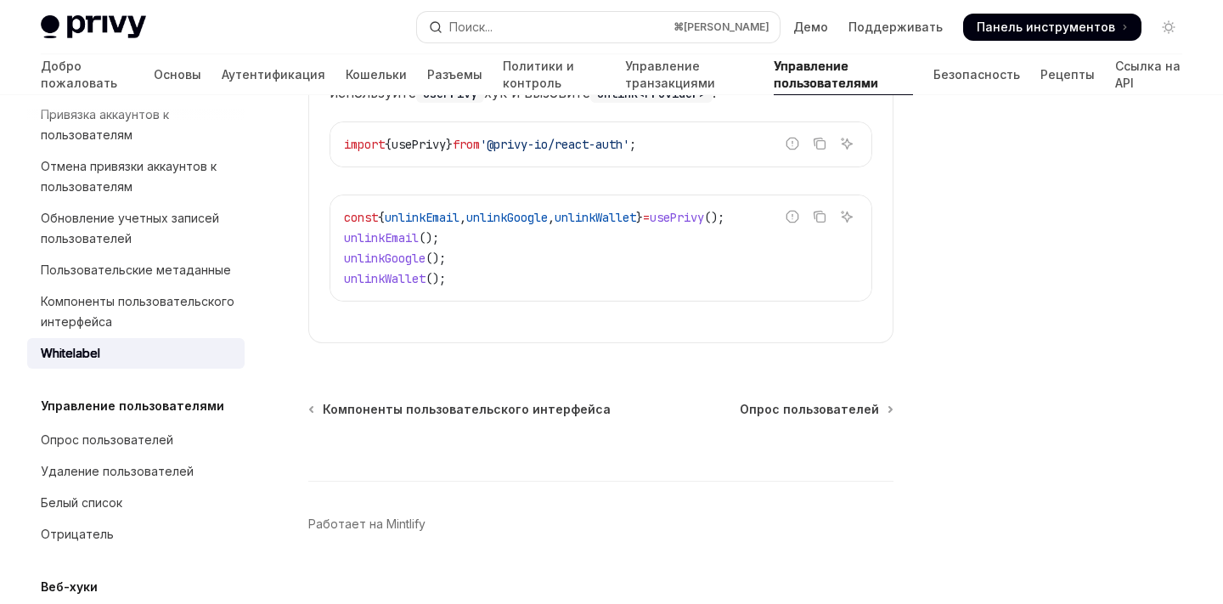
click at [176, 396] on h5 "Управление пользователями" at bounding box center [133, 406] width 184 height 20
click at [168, 398] on font "Управление пользователями" at bounding box center [133, 405] width 184 height 14
click at [99, 398] on font "Управление пользователями" at bounding box center [133, 405] width 184 height 14
click at [99, 432] on font "Опрос пользователей" at bounding box center [107, 439] width 133 height 14
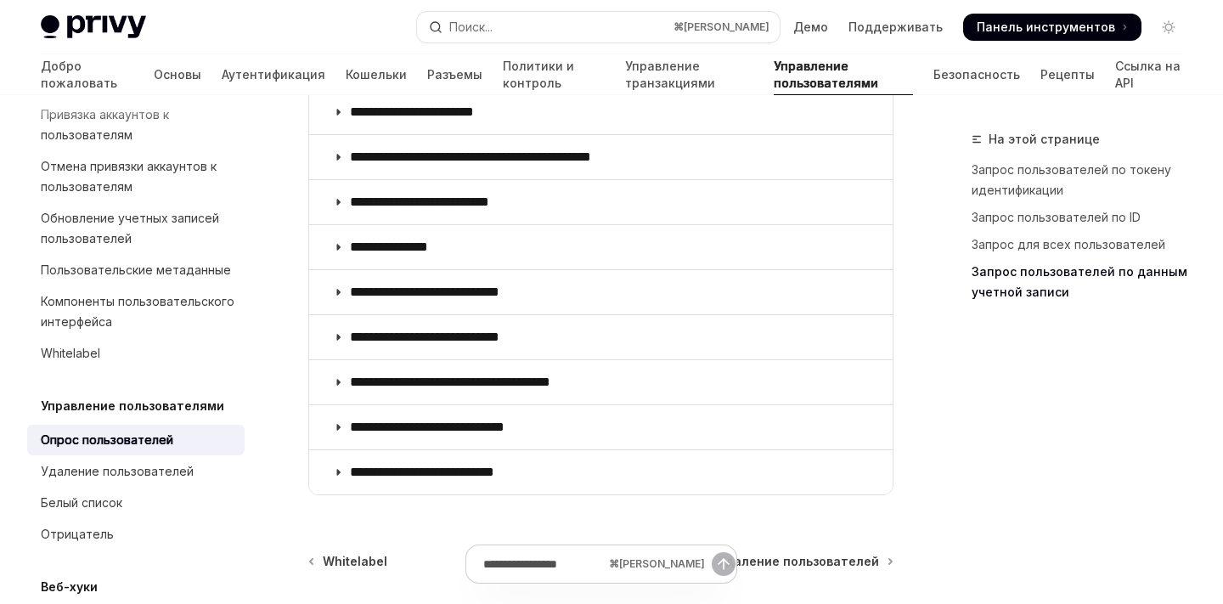
scroll to position [1558, 0]
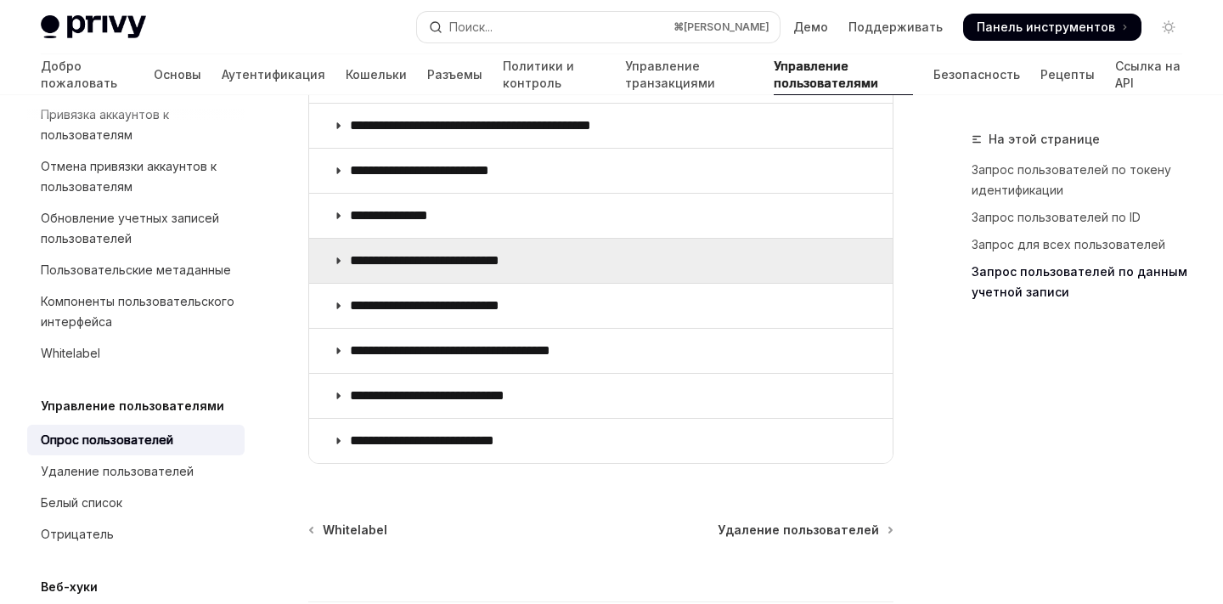
click at [354, 272] on summary "**********" at bounding box center [601, 261] width 584 height 44
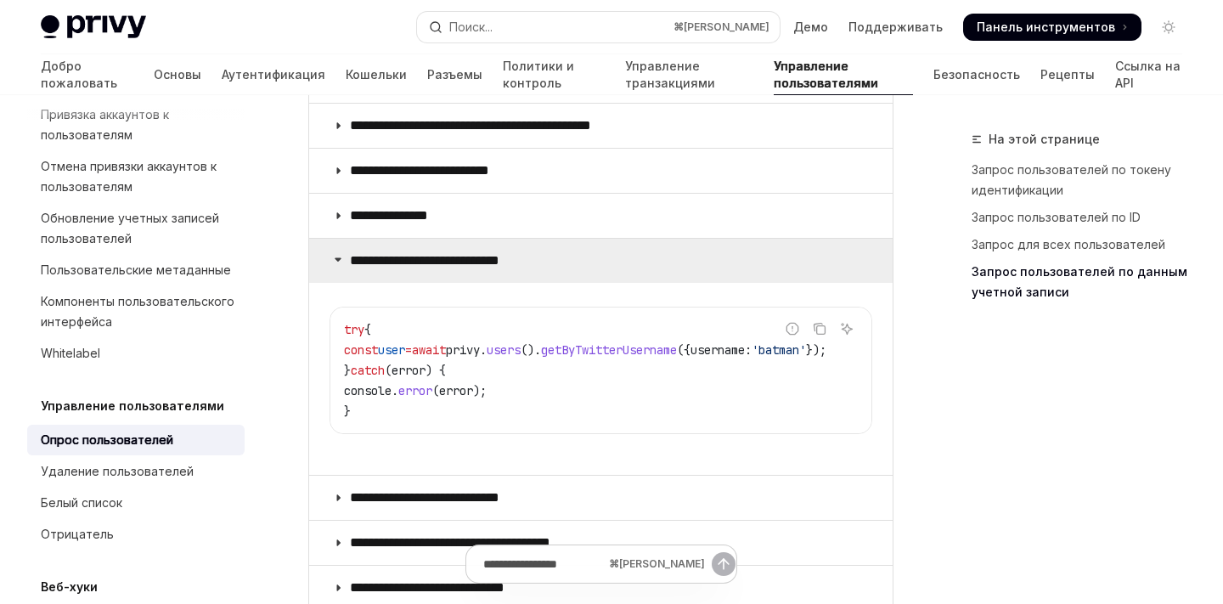
click at [353, 273] on summary "**********" at bounding box center [601, 261] width 584 height 44
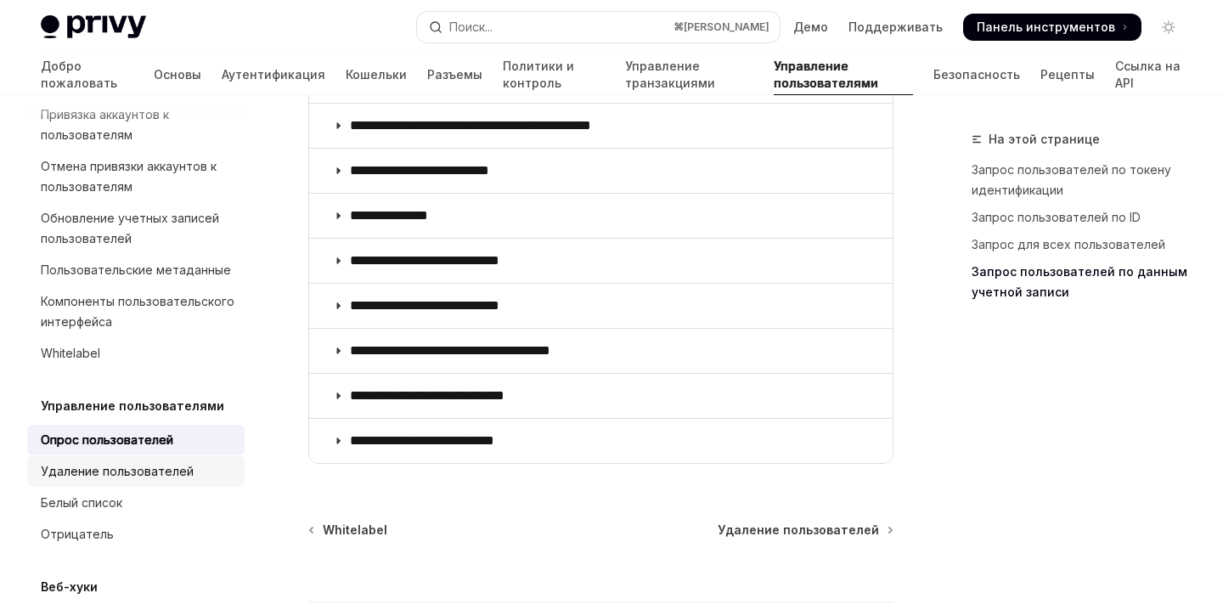
click at [118, 461] on div "Удаление пользователей" at bounding box center [117, 471] width 153 height 20
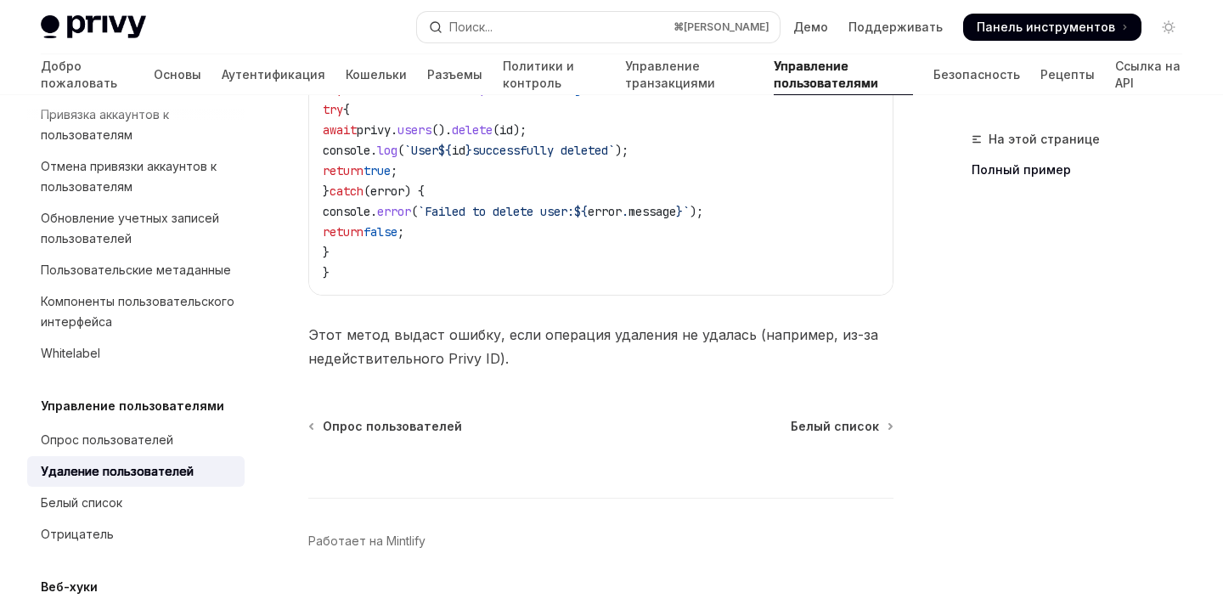
scroll to position [840, 0]
click at [148, 488] on link "Белый список" at bounding box center [136, 503] width 218 height 31
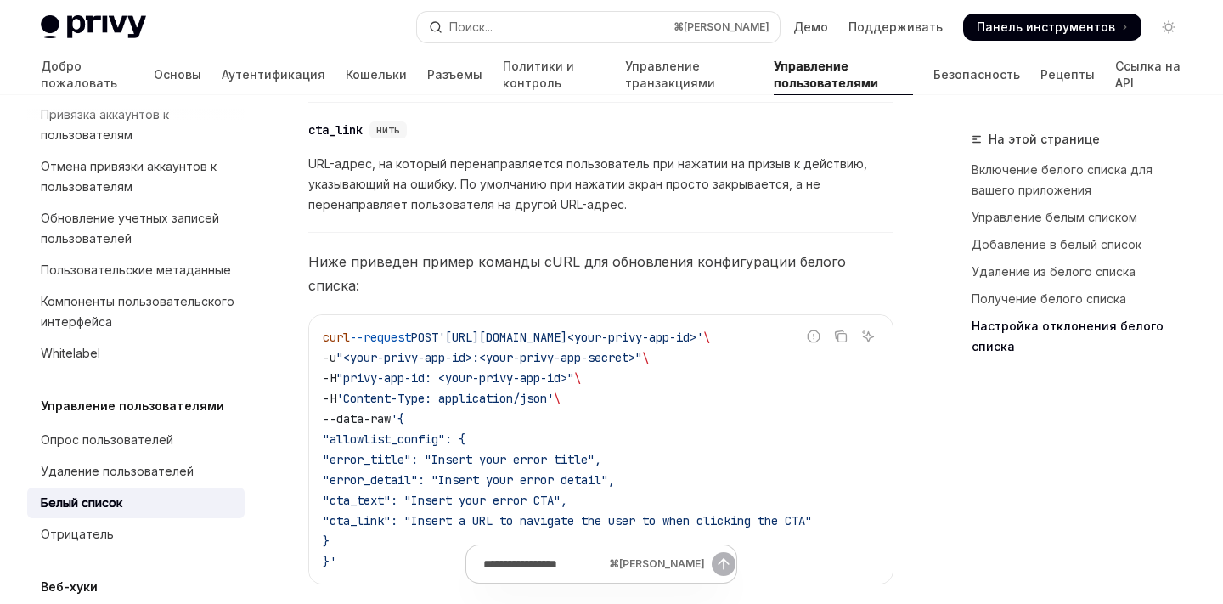
scroll to position [4546, 0]
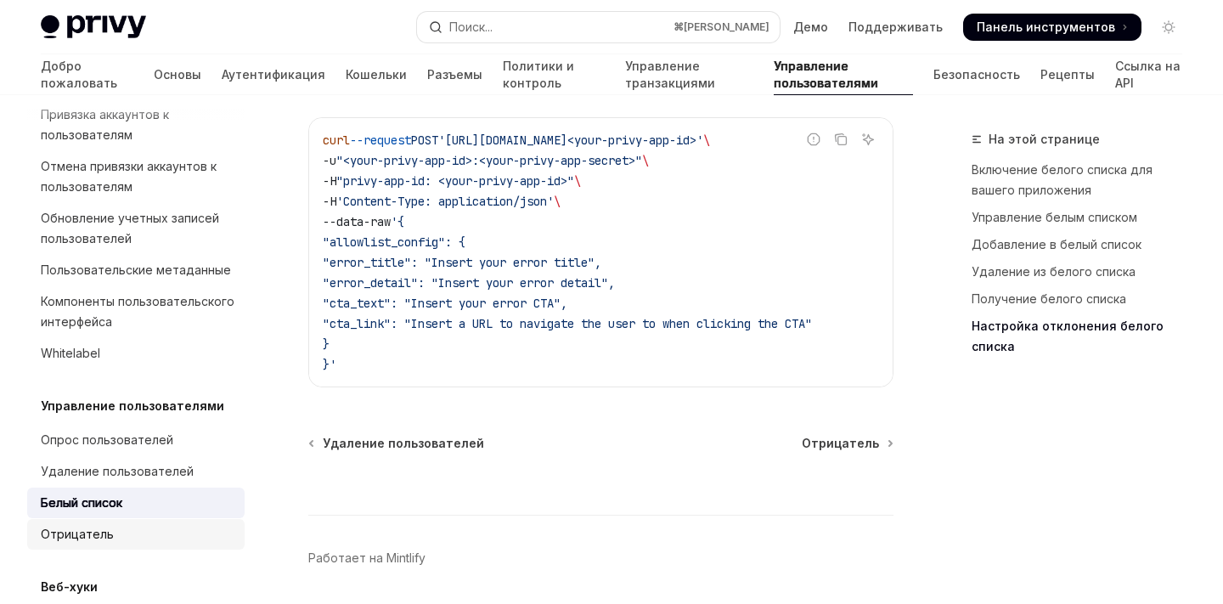
click at [70, 527] on font "Отрицатель" at bounding box center [77, 534] width 73 height 14
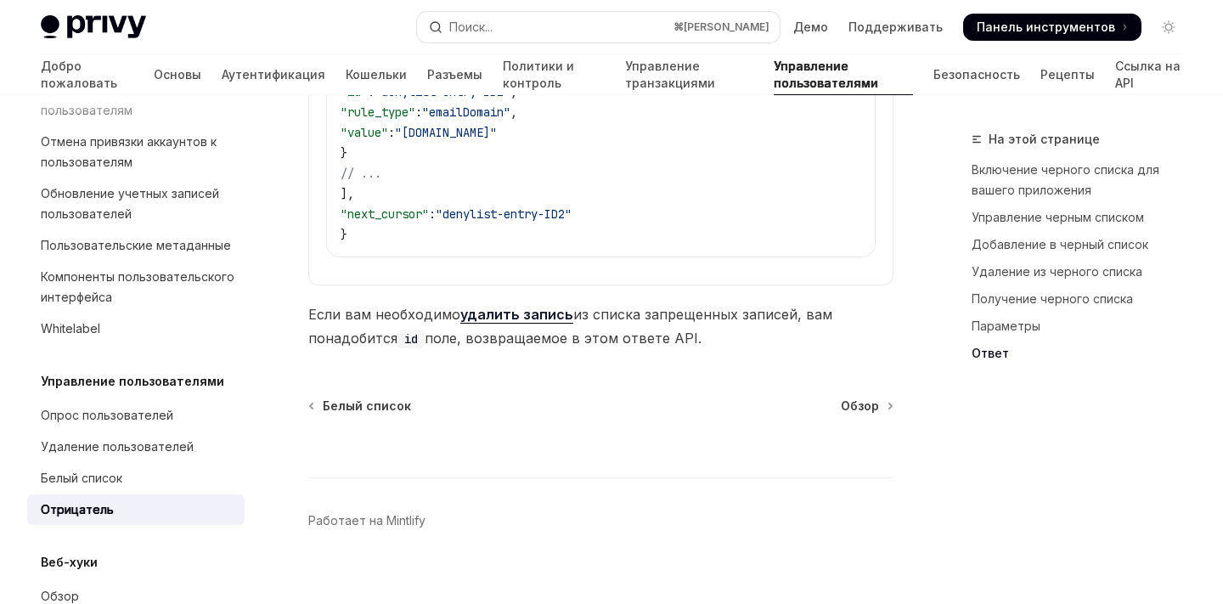
scroll to position [512, 0]
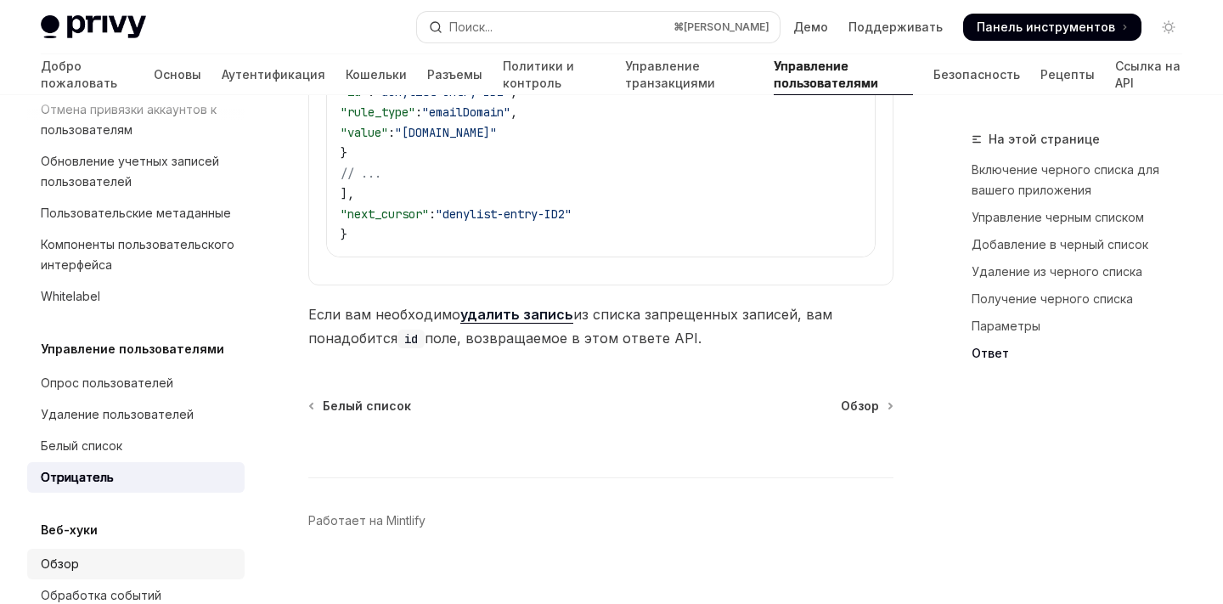
click at [96, 554] on div "Обзор" at bounding box center [138, 564] width 194 height 20
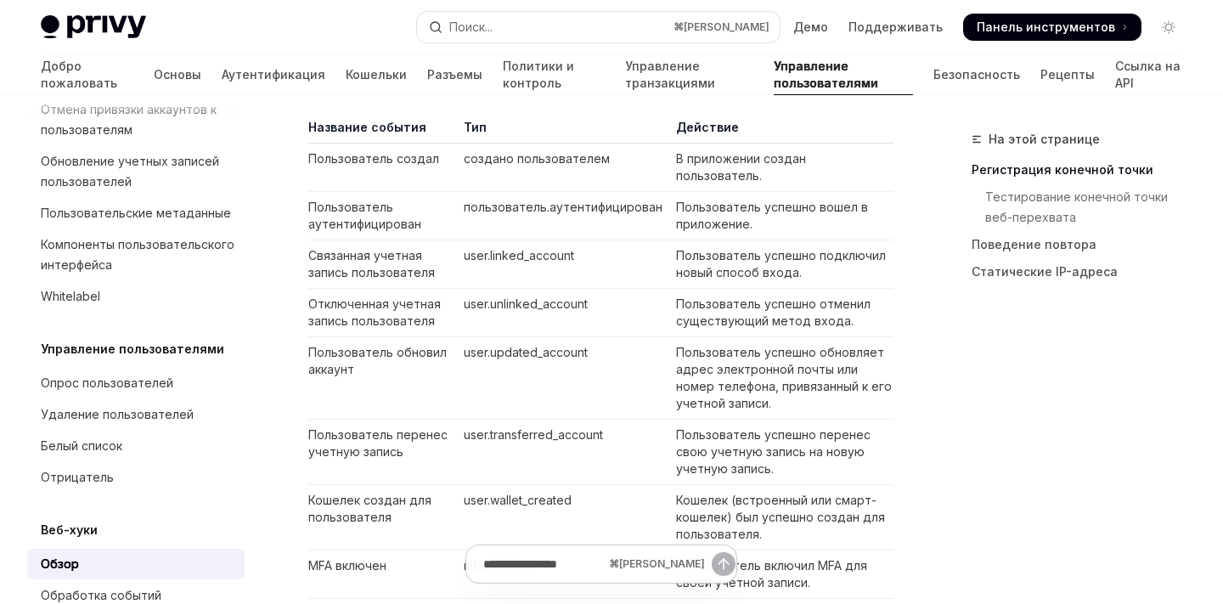
scroll to position [1498, 0]
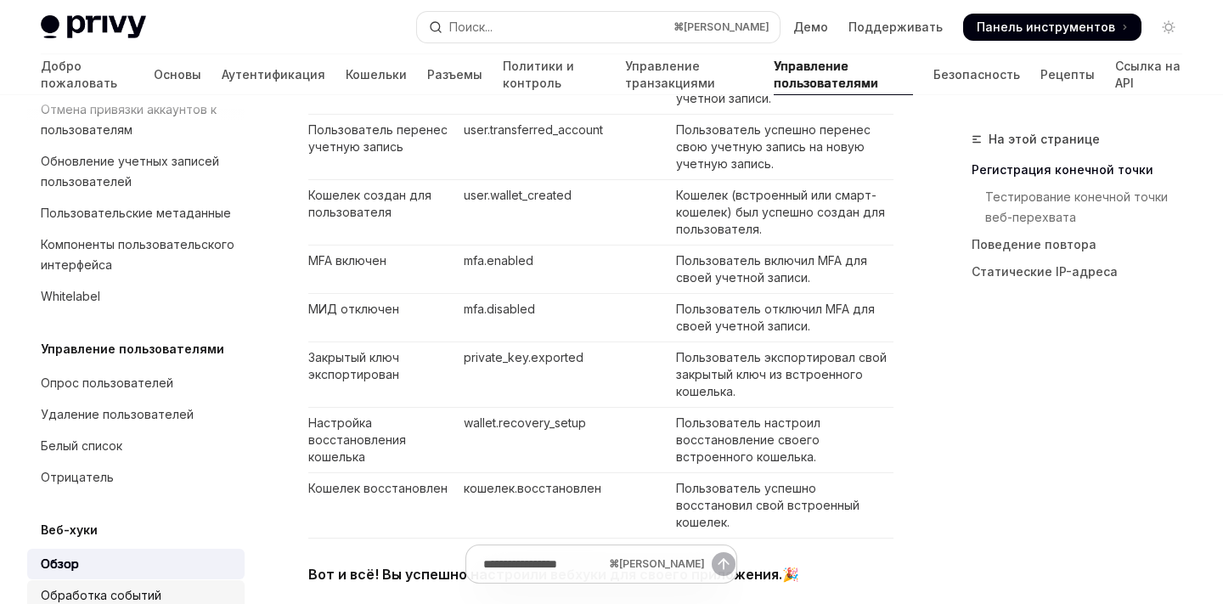
click at [73, 588] on font "Обработка событий" at bounding box center [101, 595] width 121 height 14
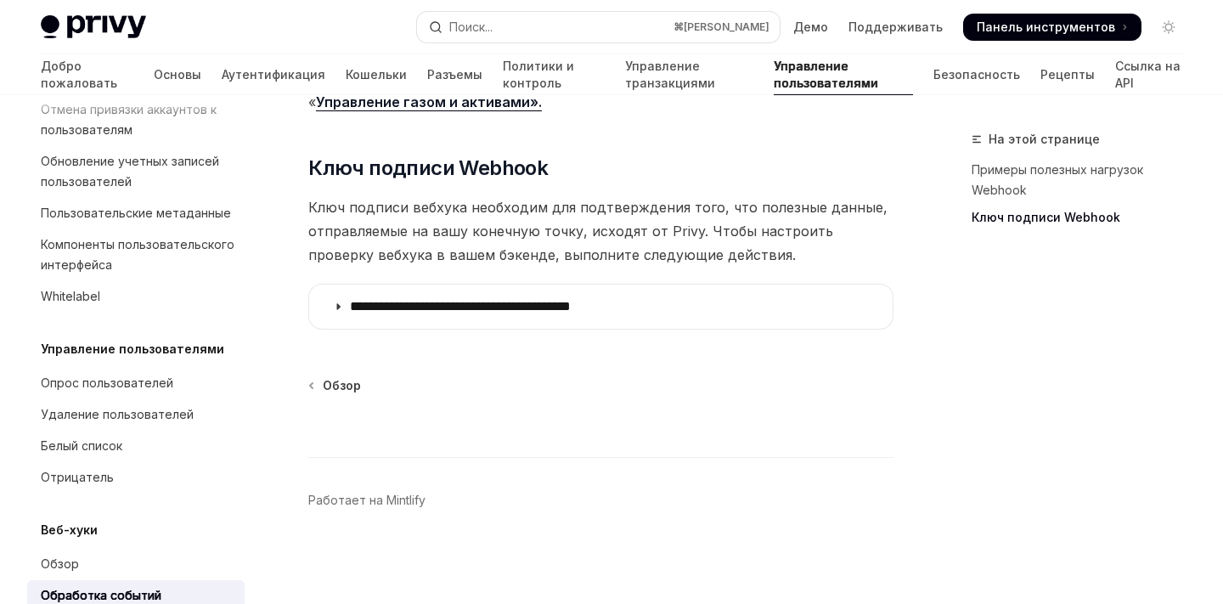
scroll to position [980, 0]
click at [342, 329] on details "**********" at bounding box center [600, 307] width 585 height 46
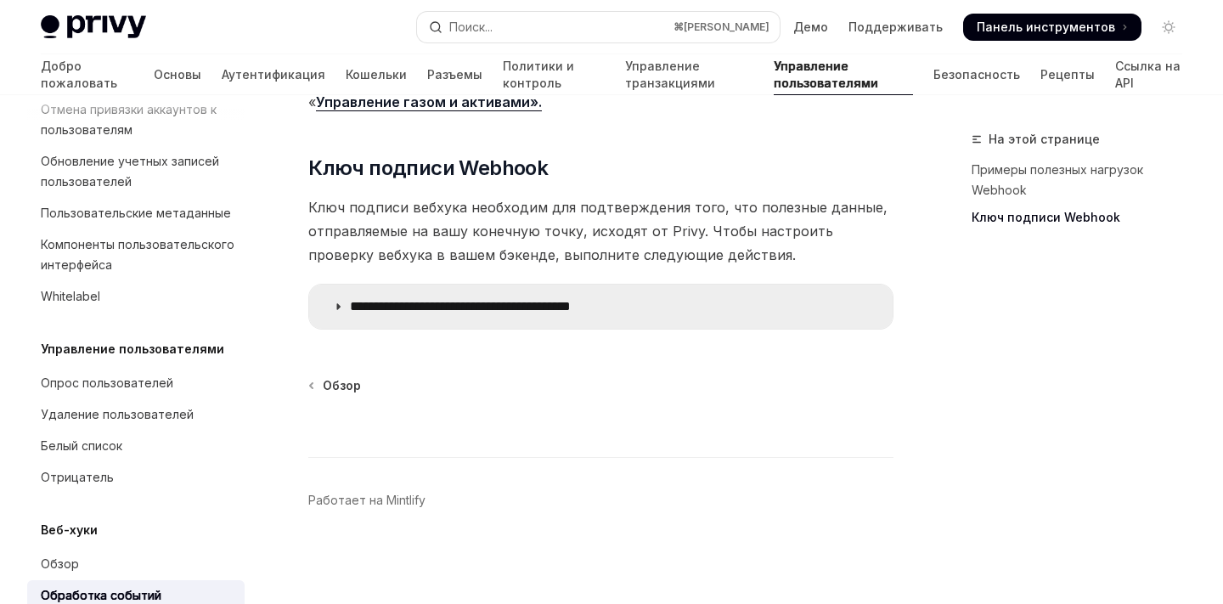
click at [342, 304] on icon at bounding box center [338, 307] width 10 height 10
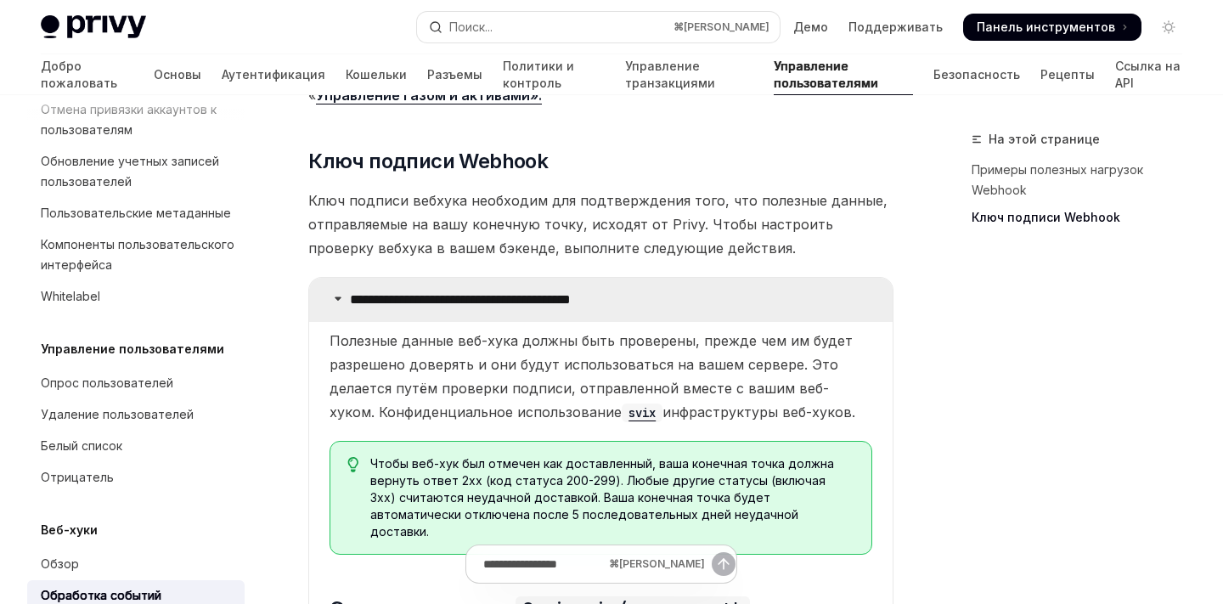
click at [342, 303] on icon at bounding box center [338, 298] width 10 height 10
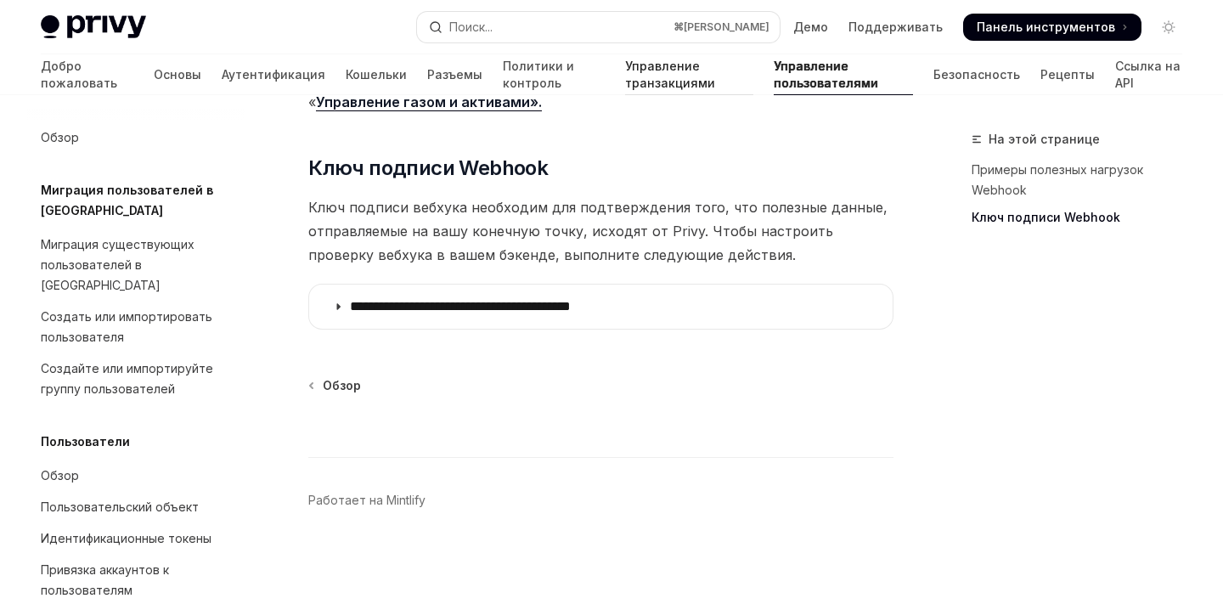
click at [625, 59] on link "Управление транзакциями" at bounding box center [689, 74] width 128 height 41
type textarea "*"
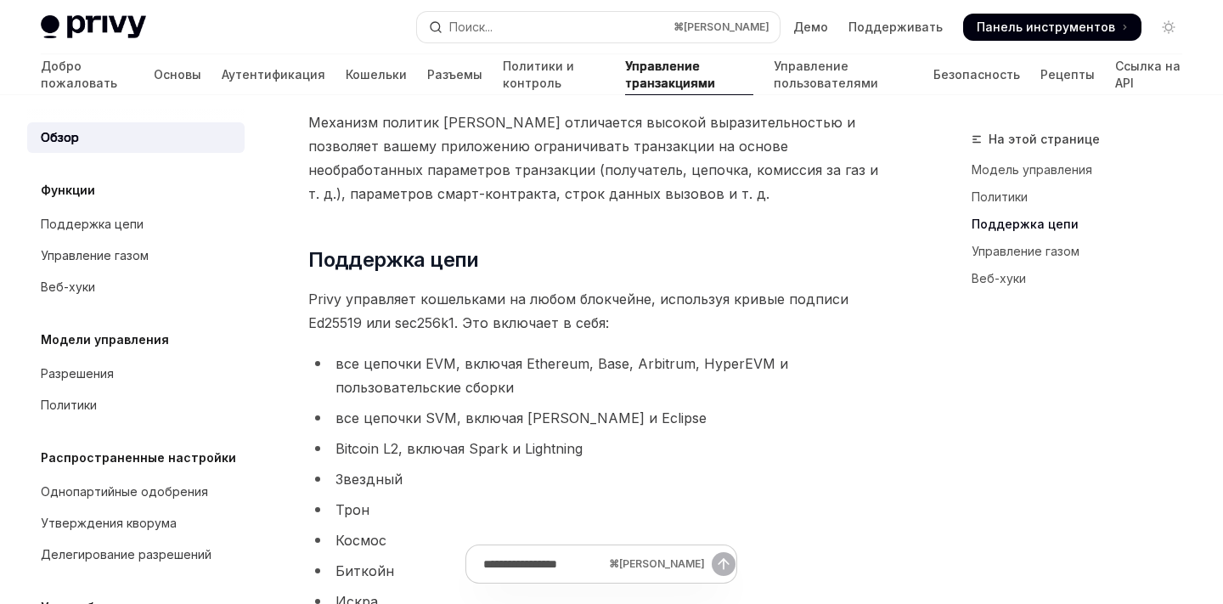
scroll to position [1029, 0]
